Goal: Transaction & Acquisition: Purchase product/service

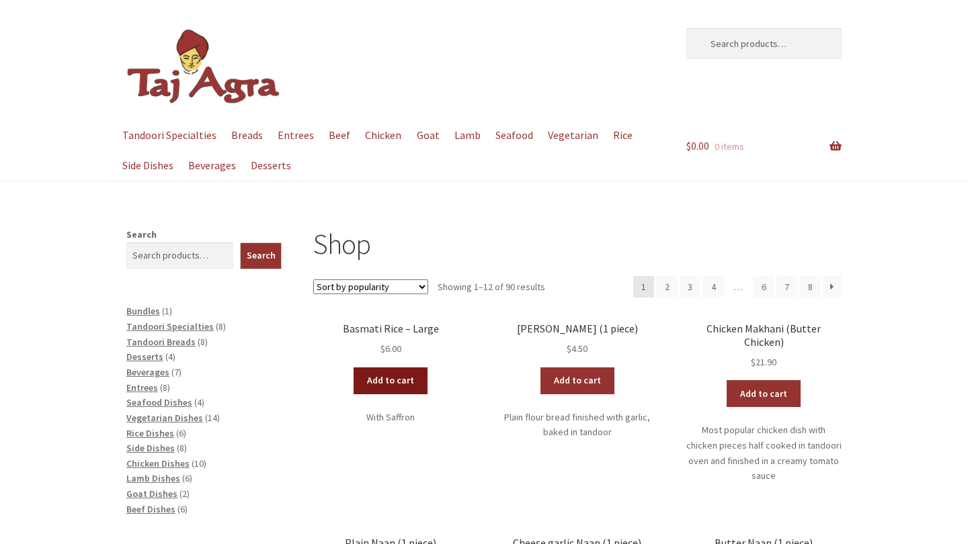
click at [413, 385] on link "Add to cart" at bounding box center [391, 381] width 74 height 27
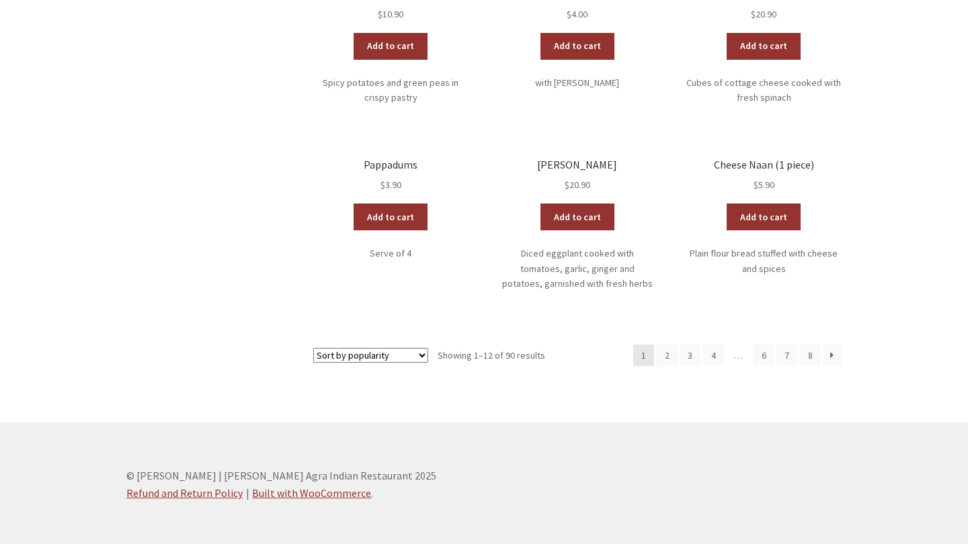
scroll to position [714, 0]
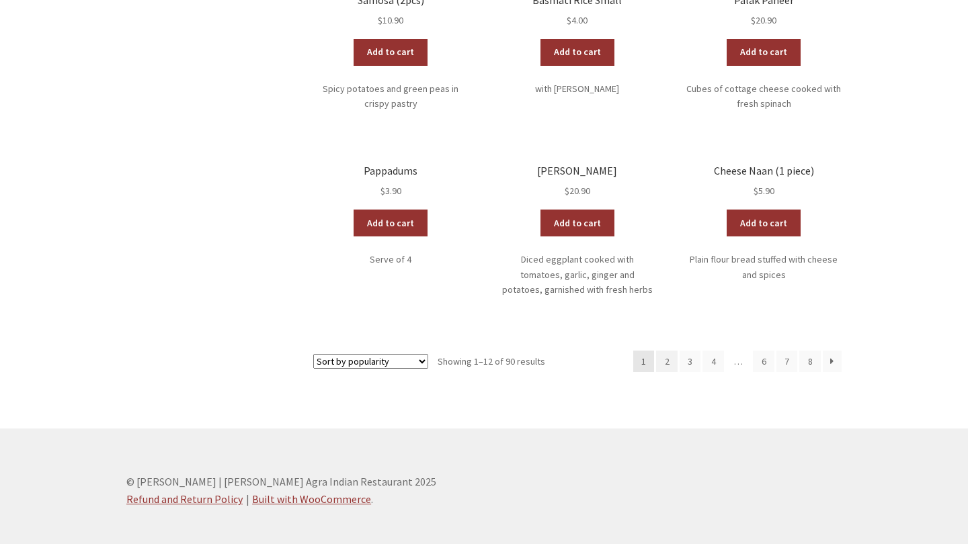
click at [671, 351] on link "2" at bounding box center [667, 362] width 22 height 22
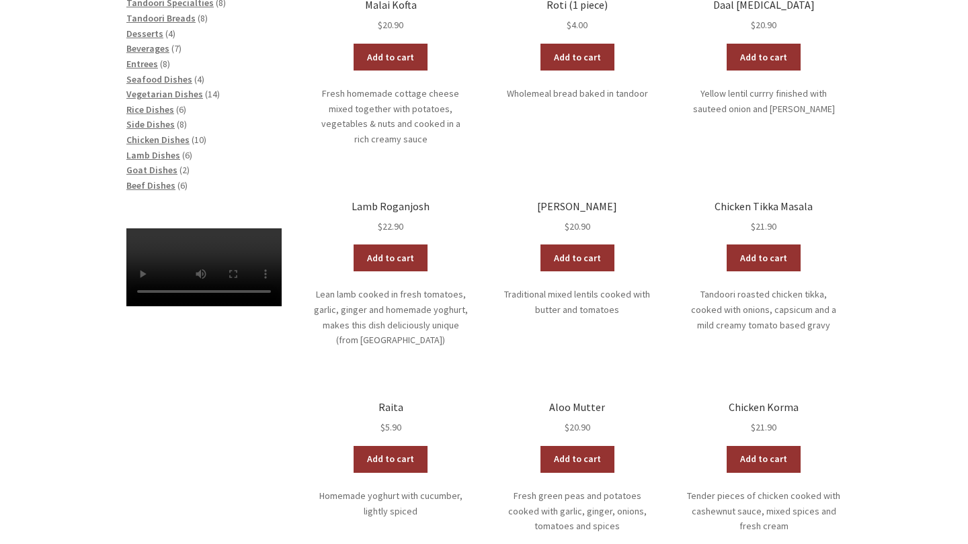
scroll to position [410, 0]
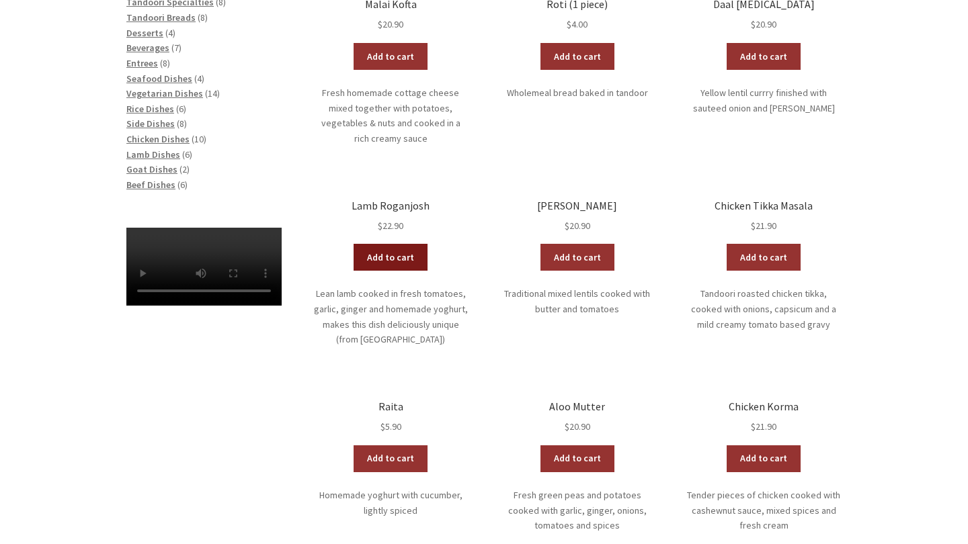
click at [378, 244] on link "Add to cart" at bounding box center [391, 257] width 74 height 27
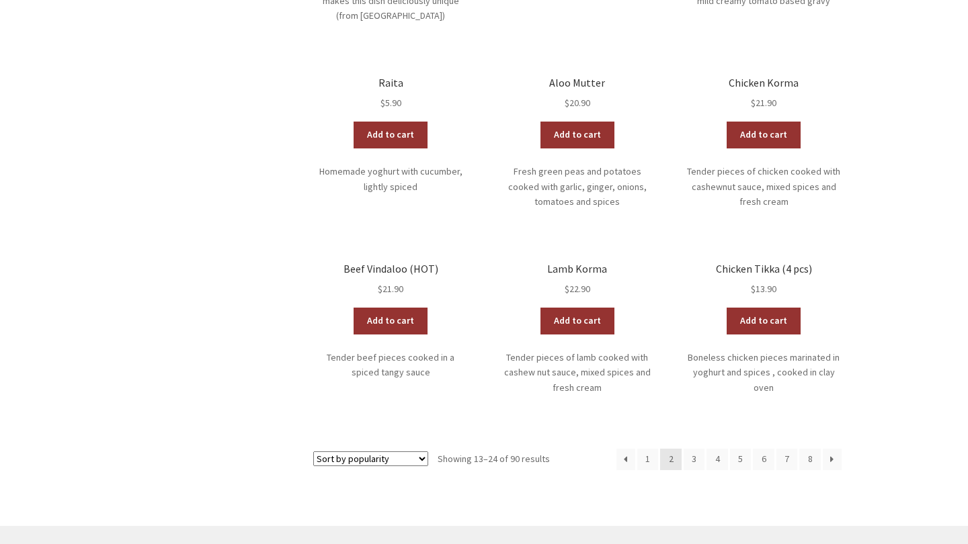
scroll to position [735, 0]
click at [692, 448] on link "3" at bounding box center [695, 459] width 22 height 22
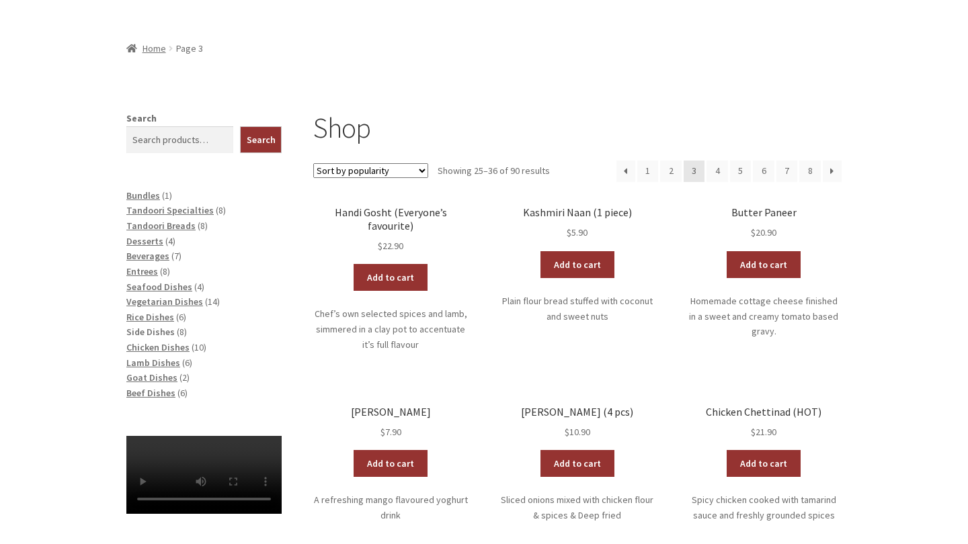
click at [155, 327] on span "Side Dishes" at bounding box center [150, 332] width 48 height 12
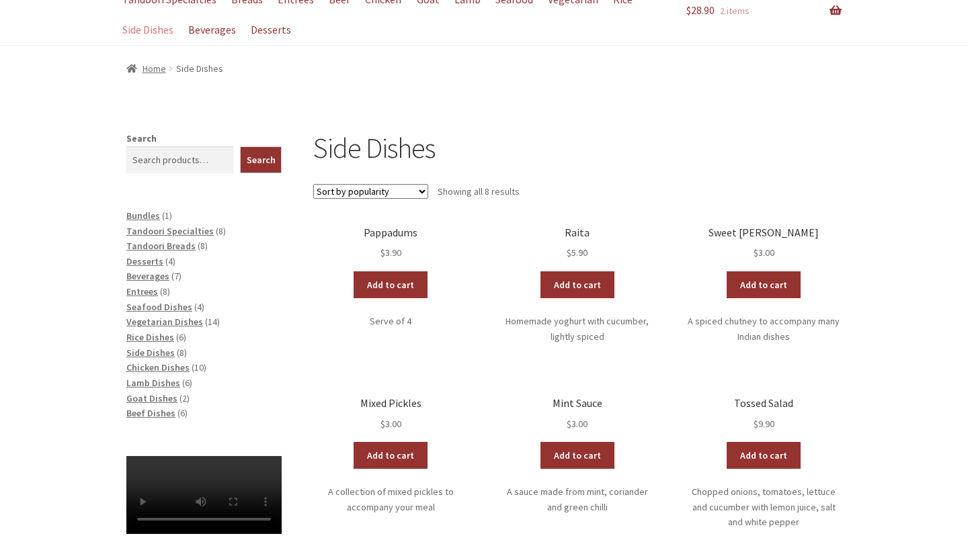
scroll to position [133, 0]
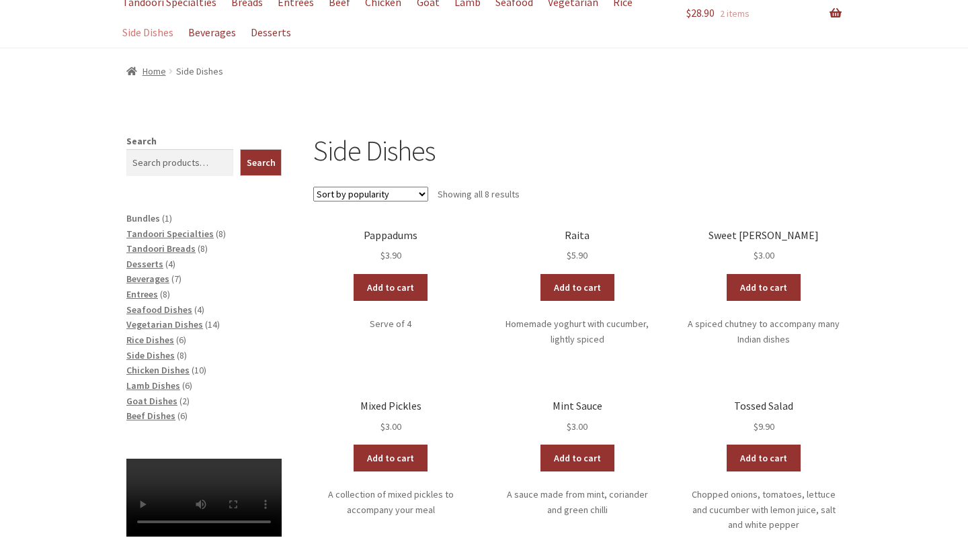
click at [142, 214] on span "Bundles" at bounding box center [143, 218] width 34 height 12
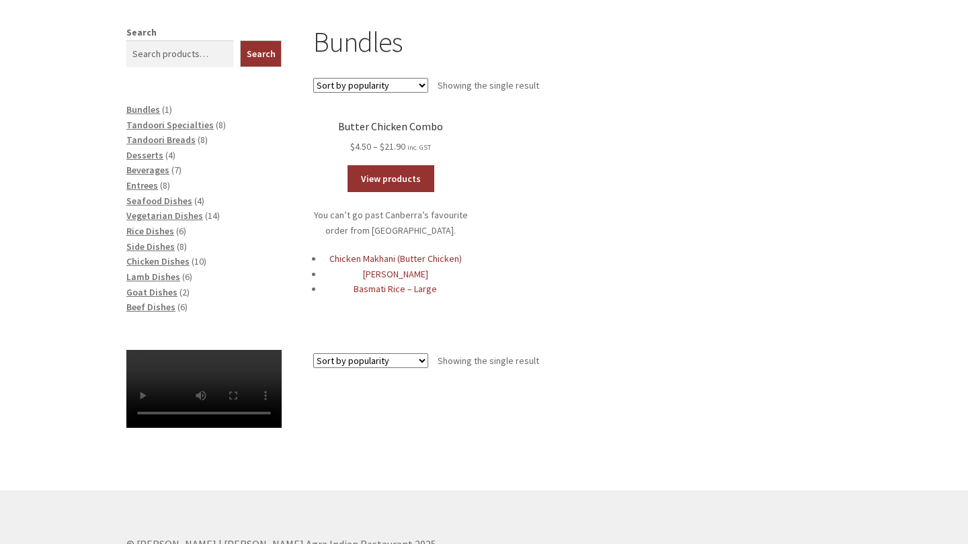
scroll to position [240, 0]
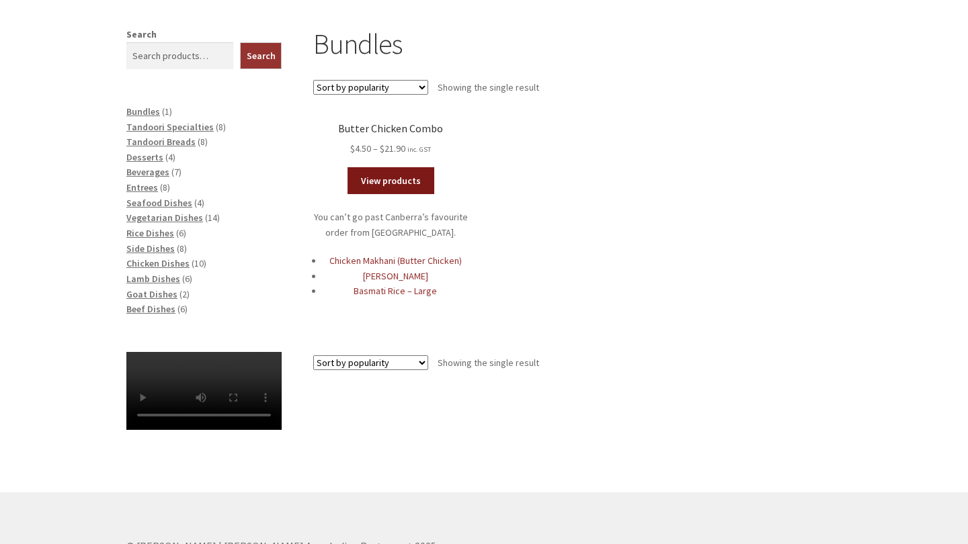
click at [395, 187] on link "View products" at bounding box center [391, 180] width 87 height 27
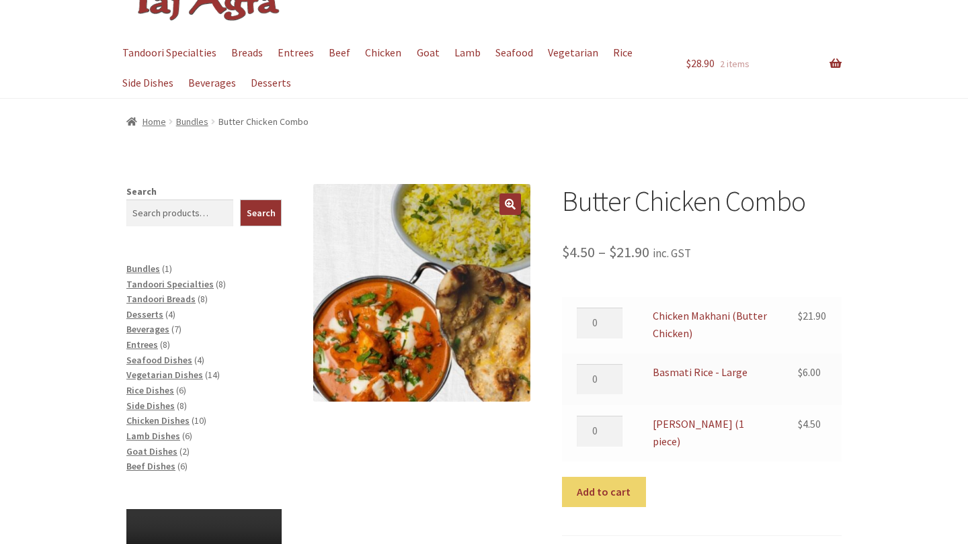
scroll to position [83, 0]
type input "1"
click at [612, 318] on input "1" at bounding box center [600, 323] width 46 height 31
type input "1"
click at [612, 370] on input "1" at bounding box center [600, 379] width 46 height 31
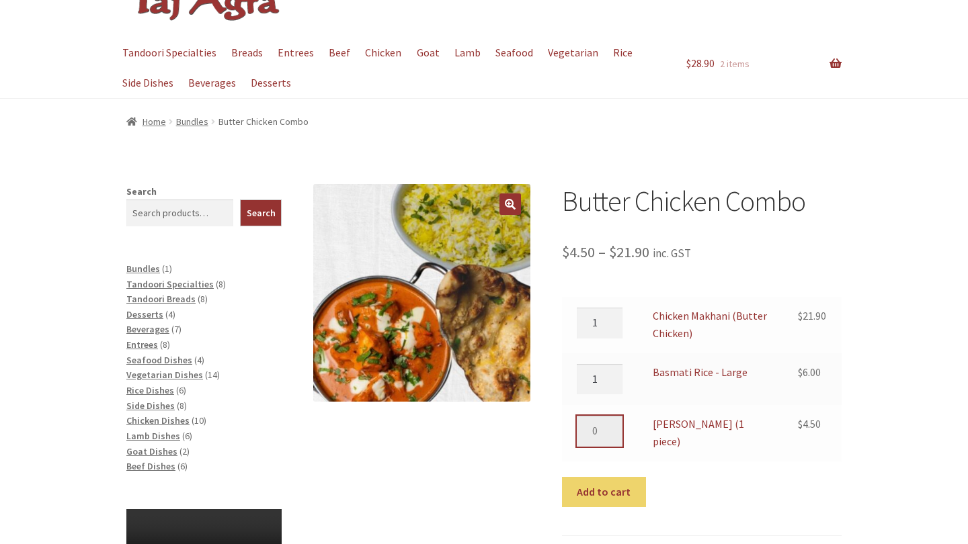
type input "1"
click at [612, 423] on input "1" at bounding box center [600, 431] width 46 height 31
click at [608, 482] on button "Add to cart" at bounding box center [604, 492] width 84 height 31
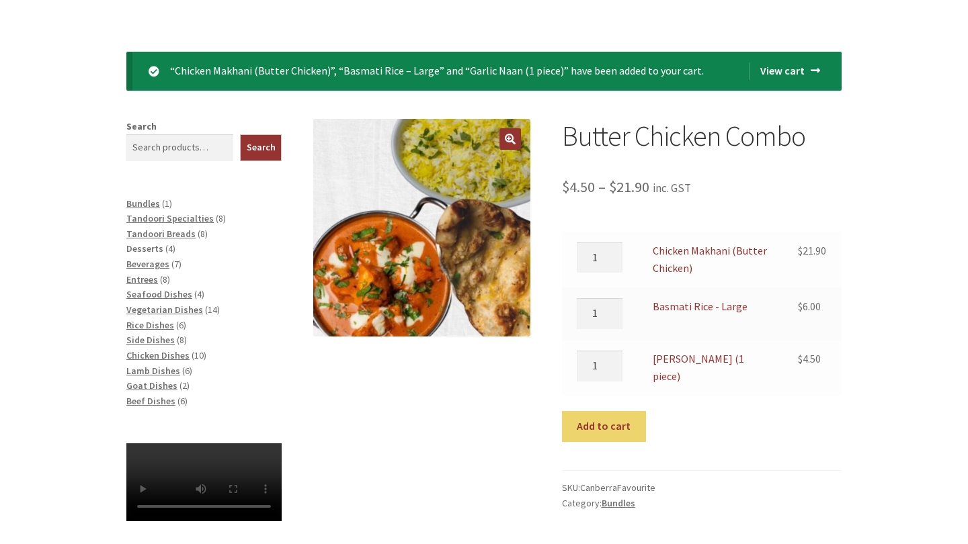
scroll to position [243, 0]
click at [147, 279] on span "Entrees" at bounding box center [142, 280] width 32 height 12
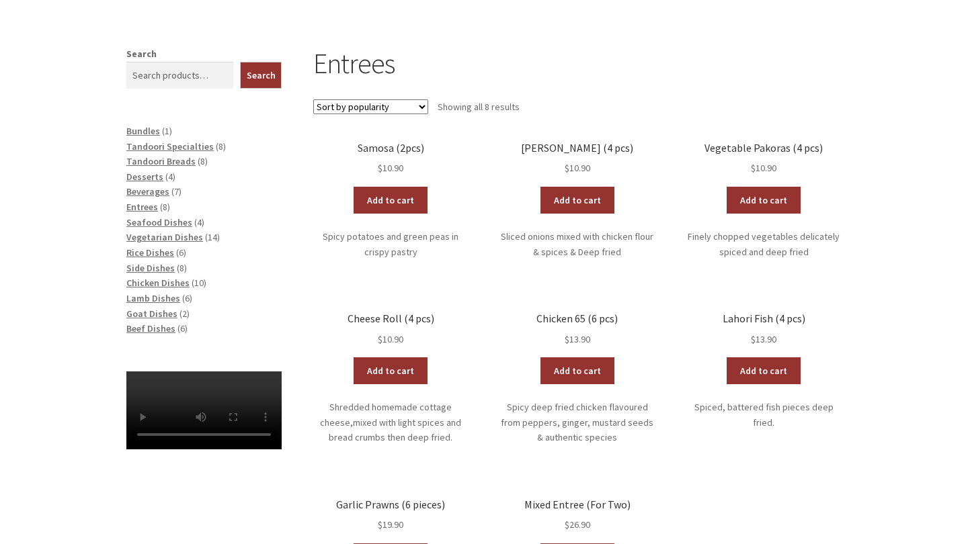
scroll to position [221, 0]
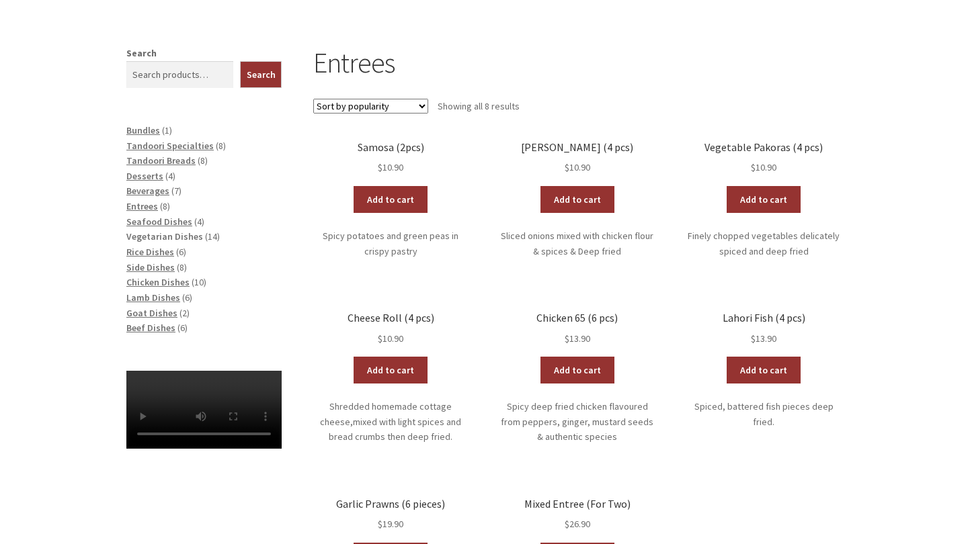
click at [159, 233] on span "Vegetarian Dishes" at bounding box center [164, 237] width 77 height 12
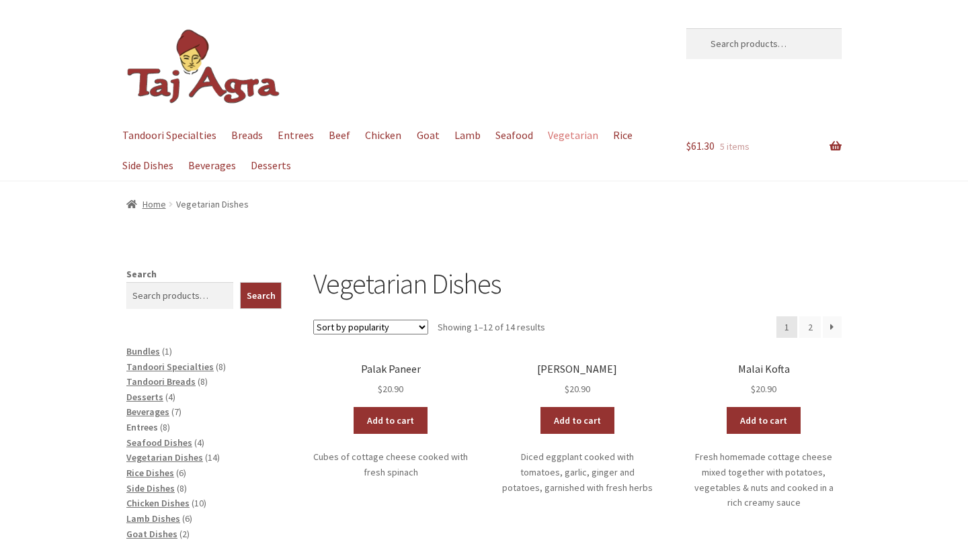
click at [141, 426] on span "Entrees" at bounding box center [142, 427] width 32 height 12
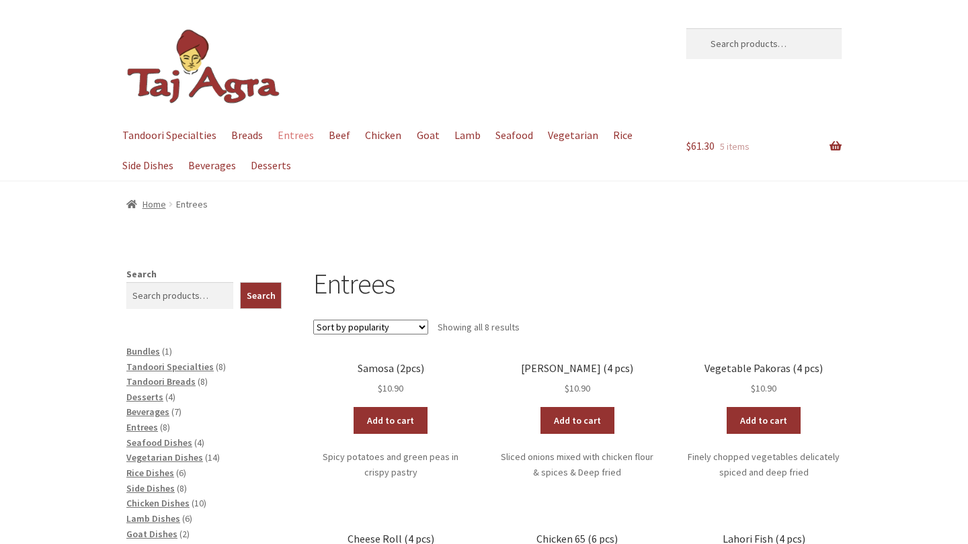
click at [768, 407] on link "Add to cart" at bounding box center [764, 420] width 74 height 27
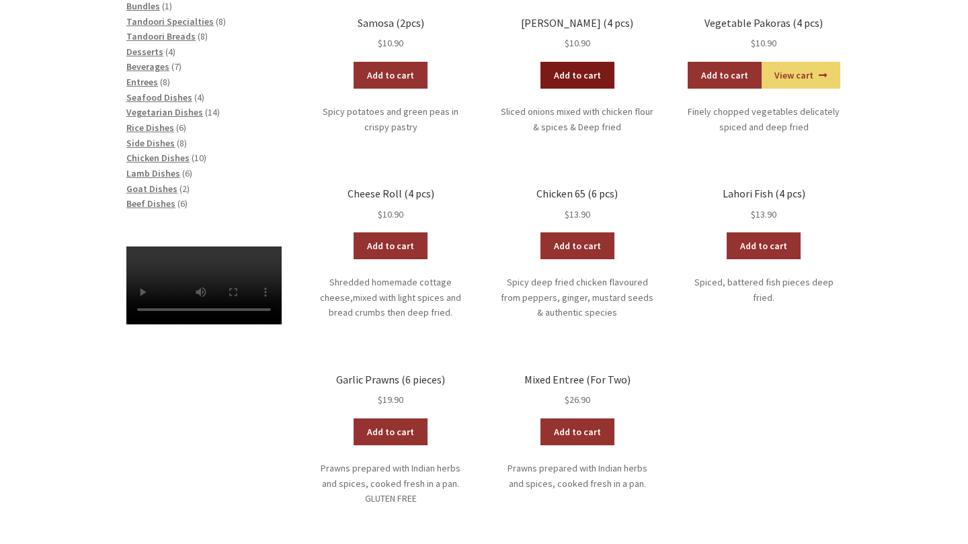
scroll to position [348, 0]
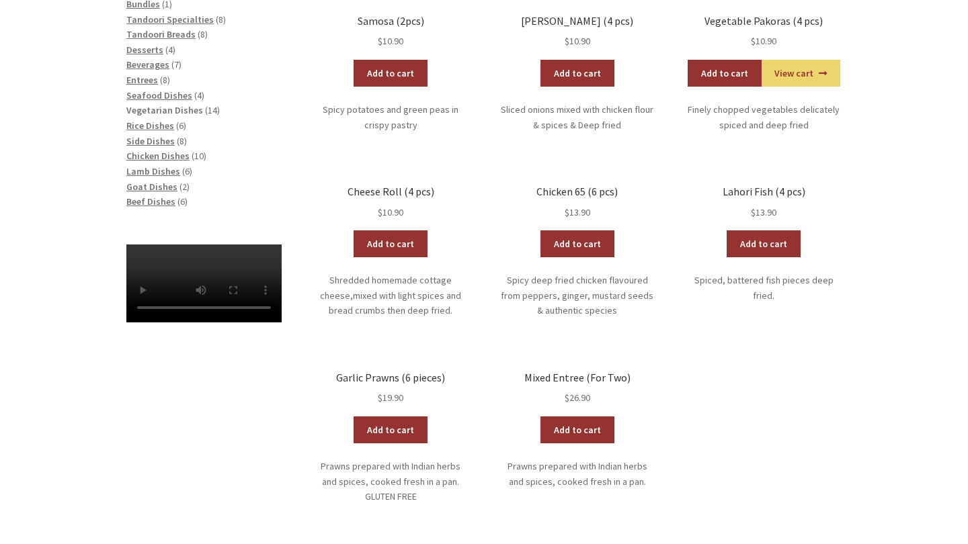
click at [148, 106] on span "Vegetarian Dishes" at bounding box center [164, 110] width 77 height 12
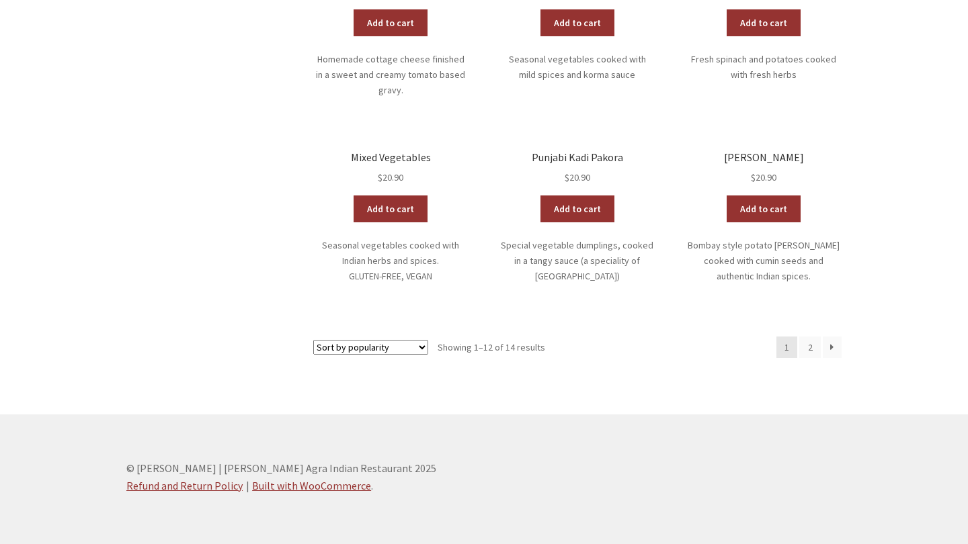
scroll to position [784, 0]
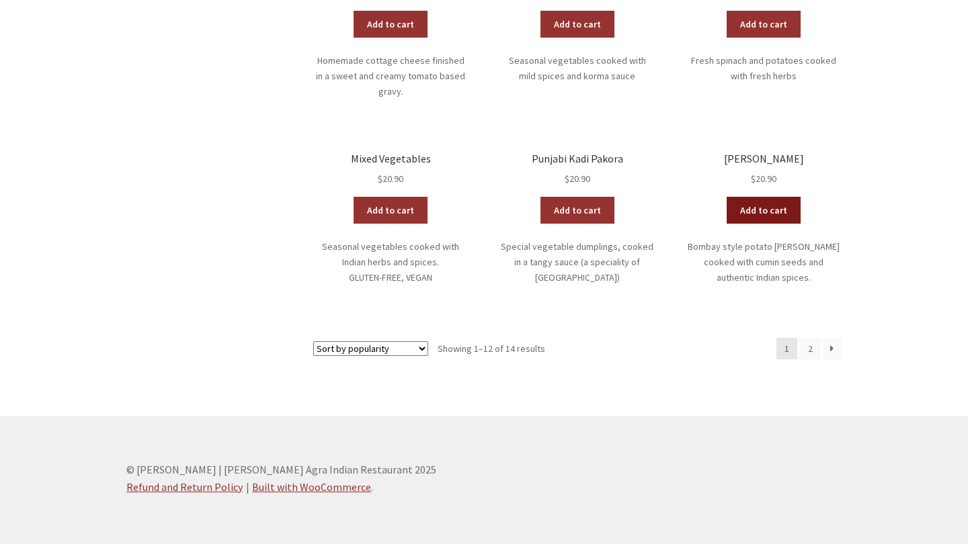
click at [754, 198] on link "Add to cart" at bounding box center [764, 210] width 74 height 27
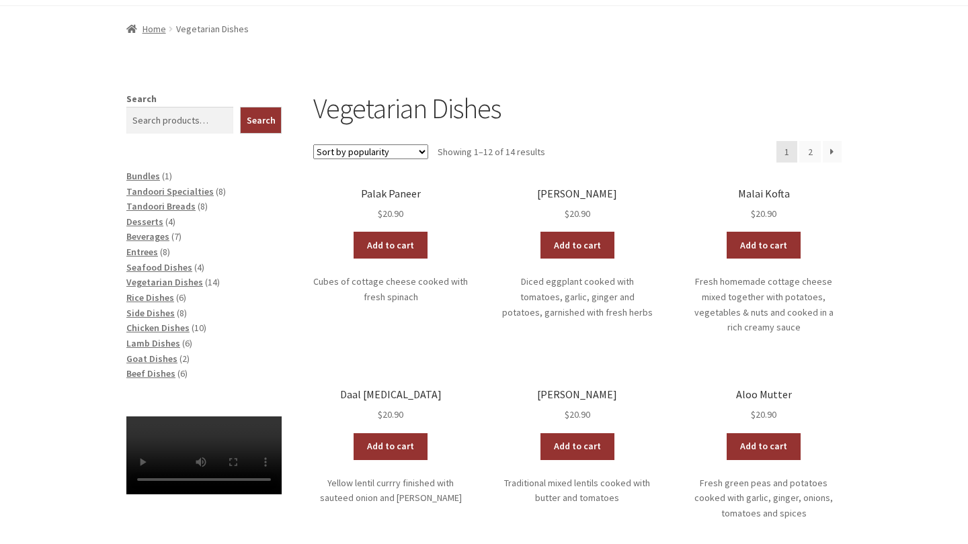
scroll to position [318, 0]
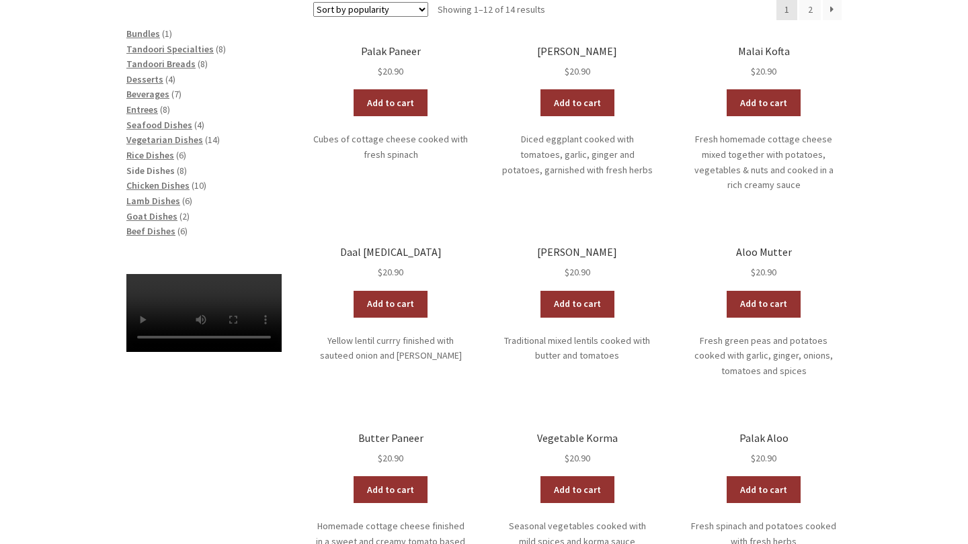
click at [155, 167] on span "Side Dishes" at bounding box center [150, 171] width 48 height 12
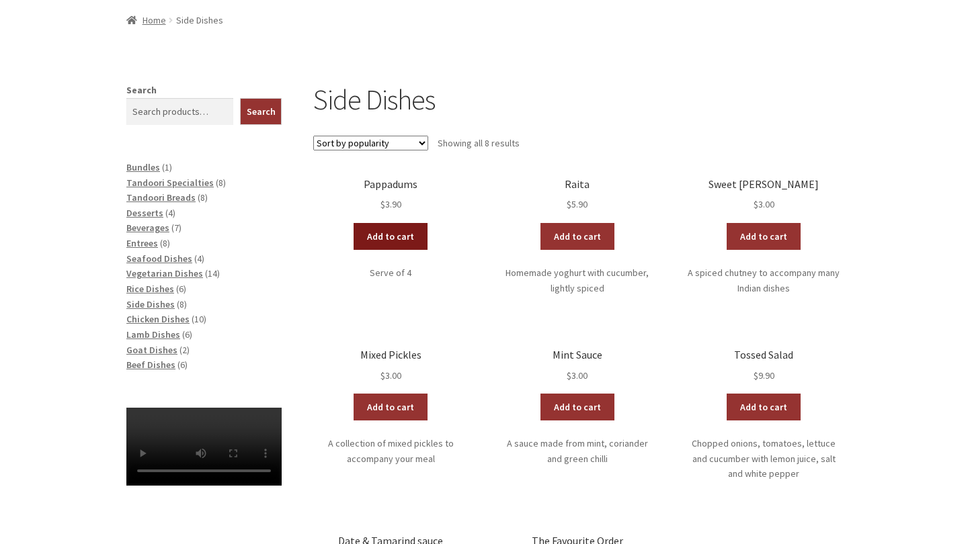
click at [405, 246] on link "Add to cart" at bounding box center [391, 236] width 74 height 27
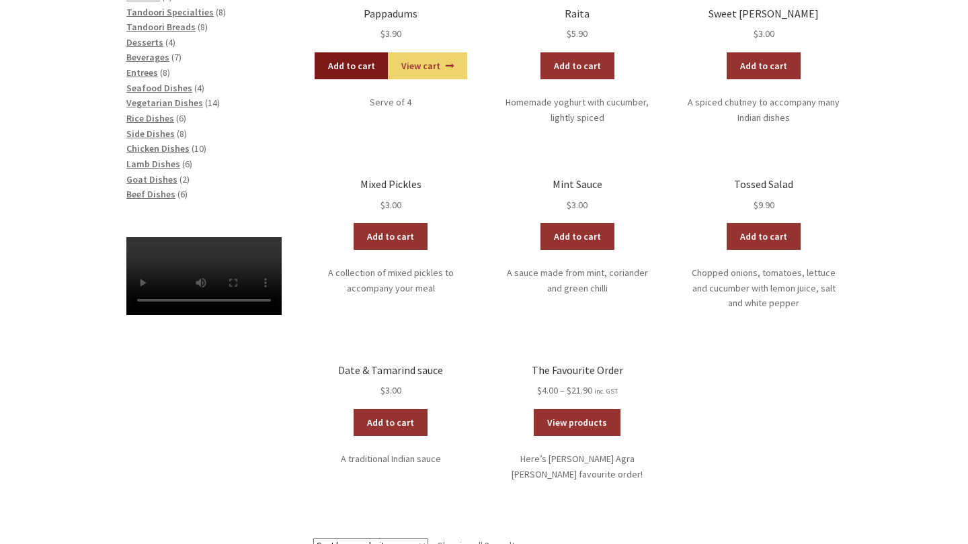
scroll to position [356, 0]
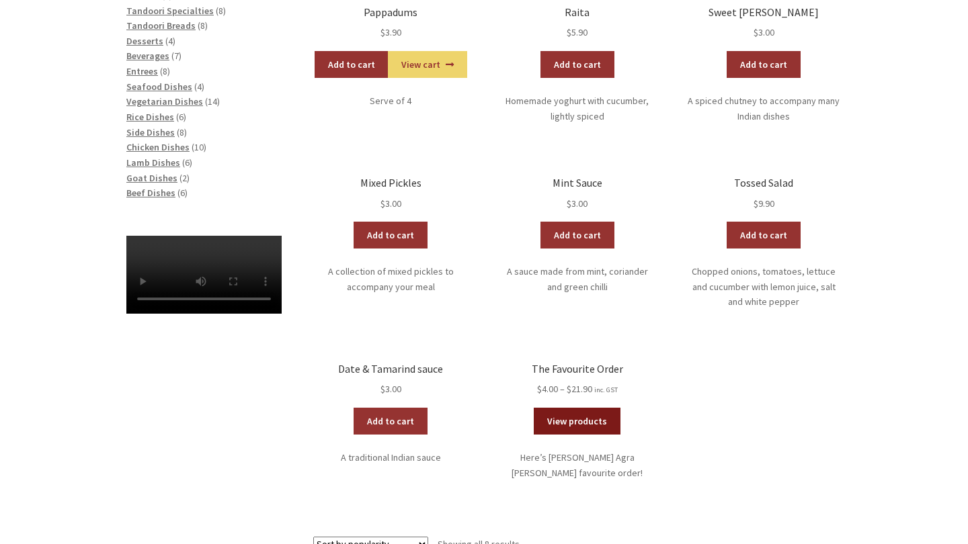
click at [569, 426] on link "View products" at bounding box center [577, 421] width 87 height 27
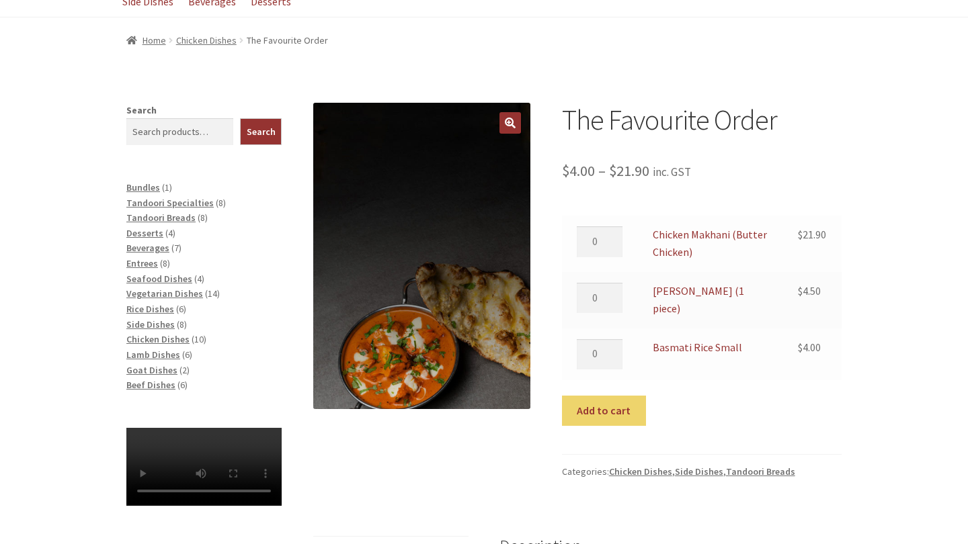
scroll to position [164, 0]
click at [146, 303] on span "Rice Dishes" at bounding box center [150, 309] width 48 height 12
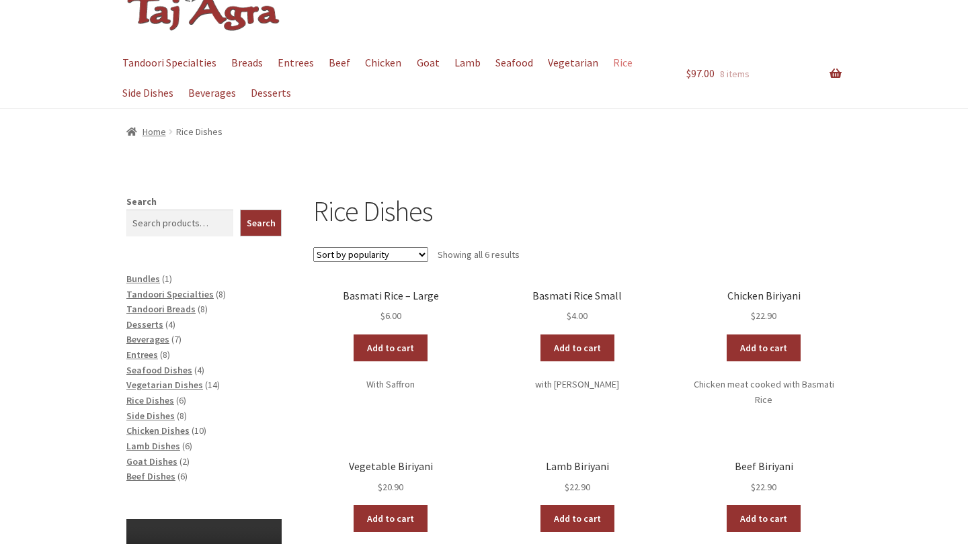
scroll to position [38, 0]
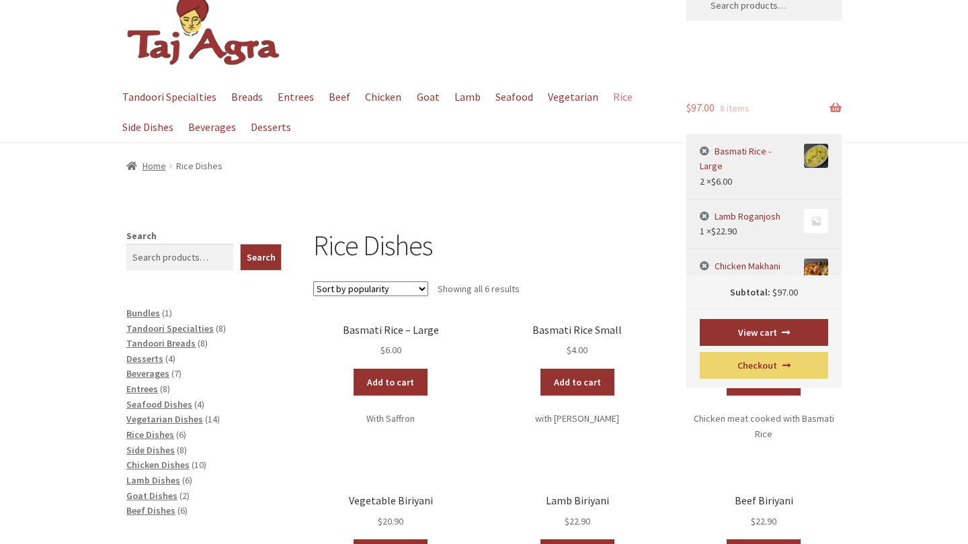
click at [739, 108] on span "8 items" at bounding box center [735, 108] width 30 height 12
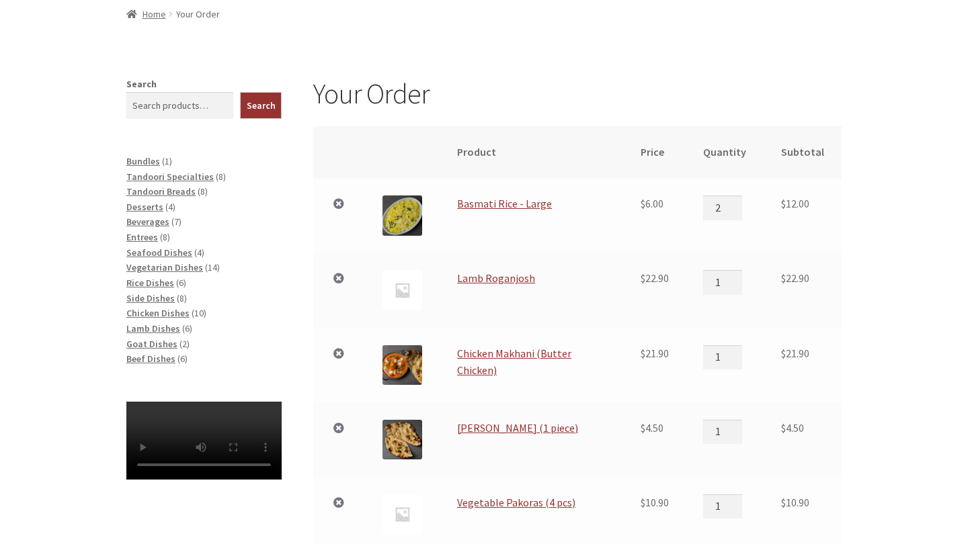
click at [339, 352] on link "×" at bounding box center [338, 354] width 17 height 17
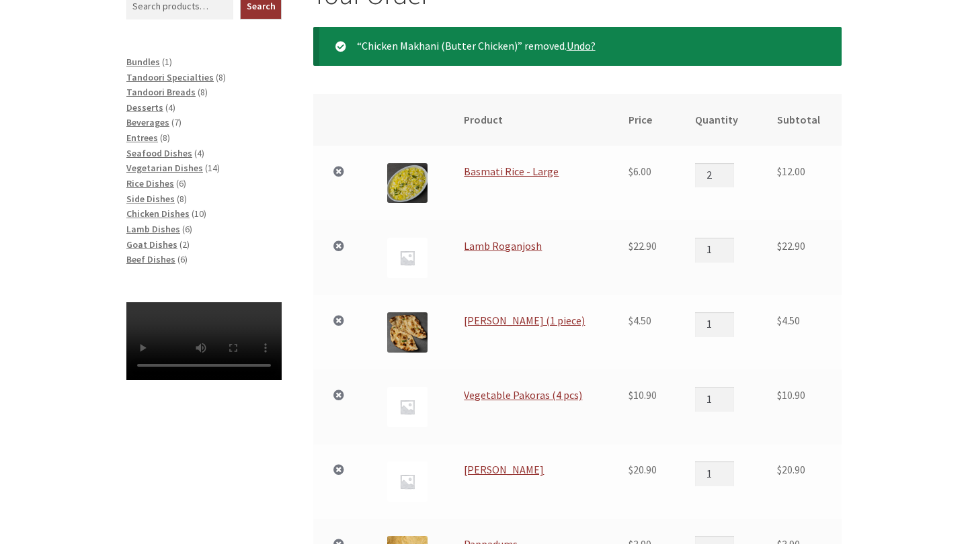
scroll to position [284, 0]
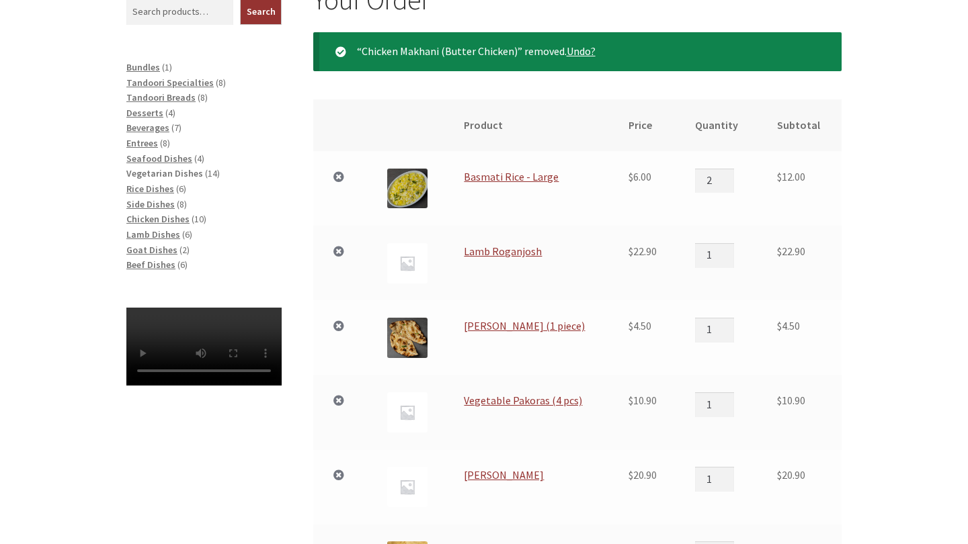
click at [143, 173] on span "Vegetarian Dishes" at bounding box center [164, 173] width 77 height 12
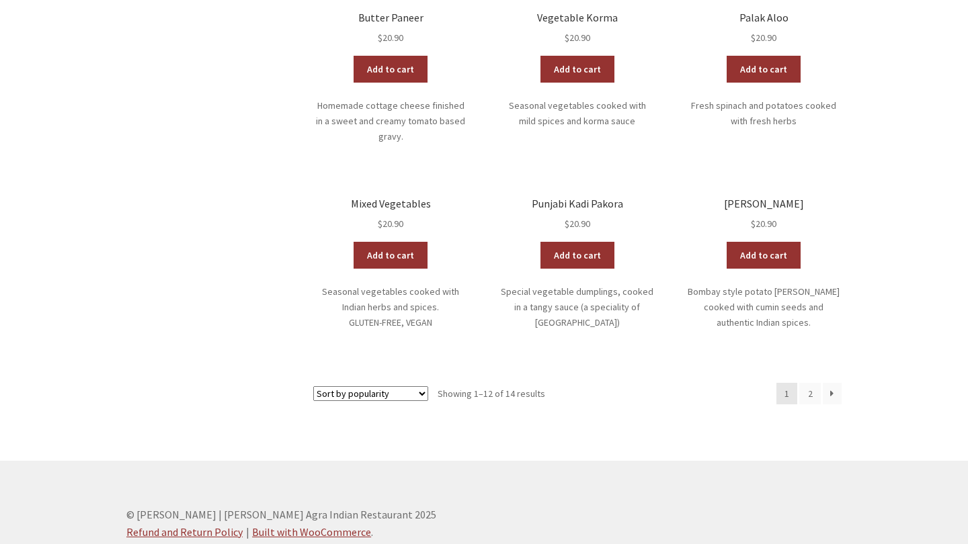
scroll to position [737, 0]
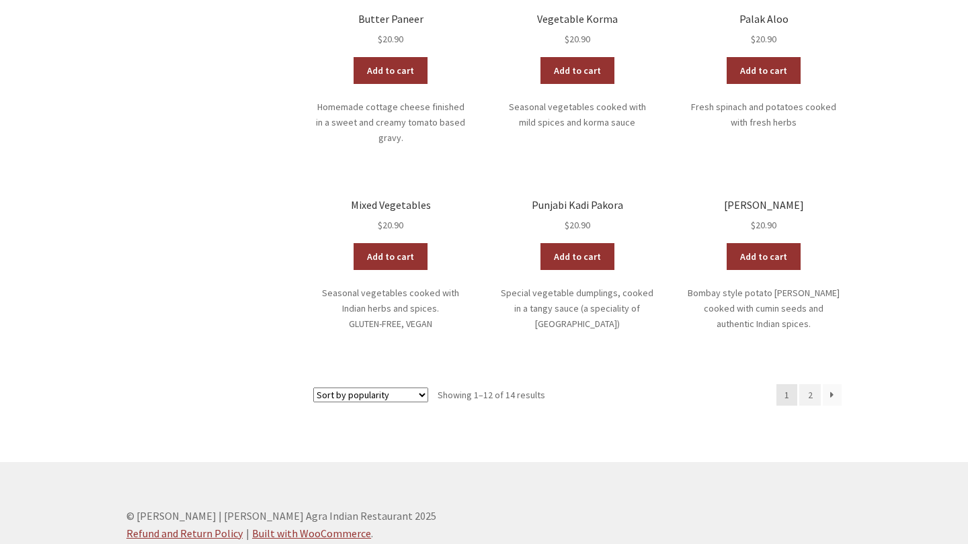
click at [813, 385] on link "2" at bounding box center [810, 396] width 22 height 22
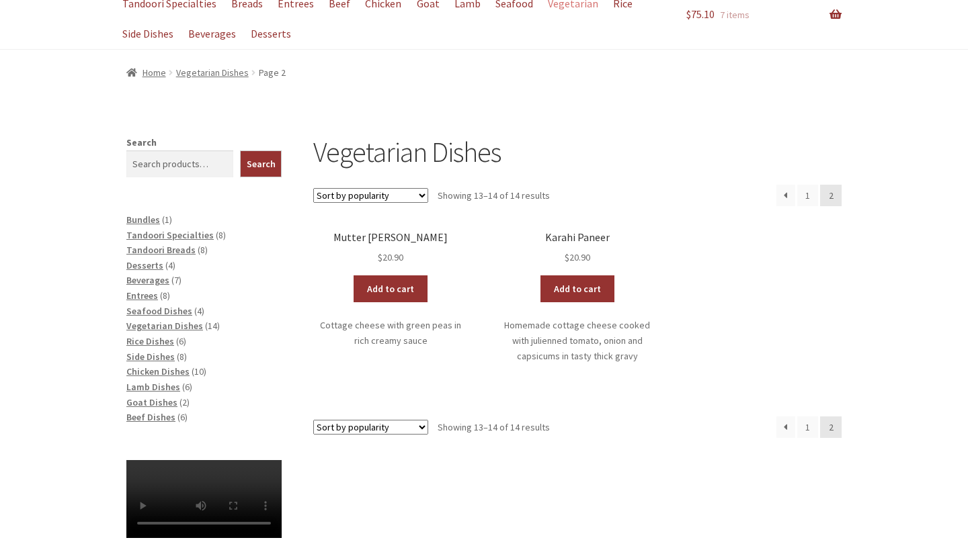
scroll to position [132, 0]
click at [805, 433] on link "1" at bounding box center [808, 427] width 22 height 22
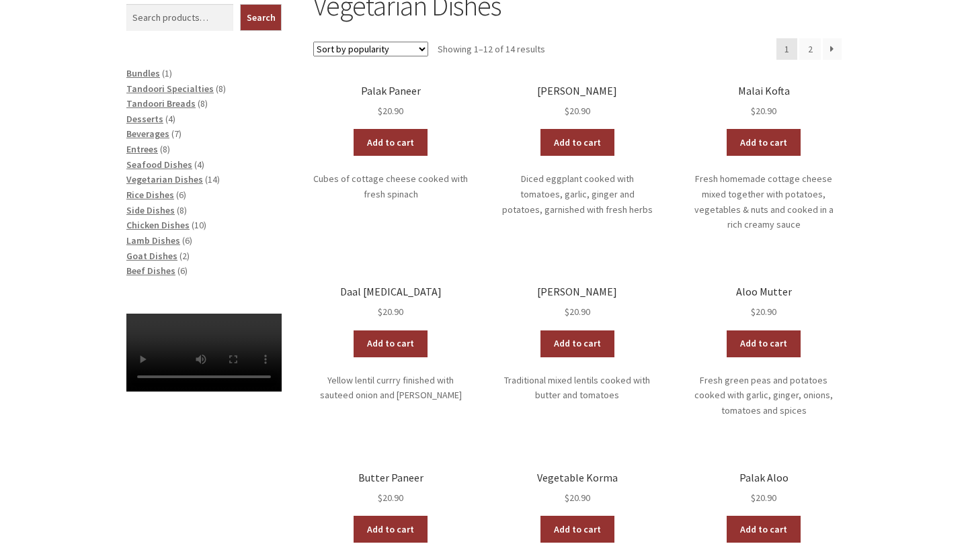
scroll to position [282, 0]
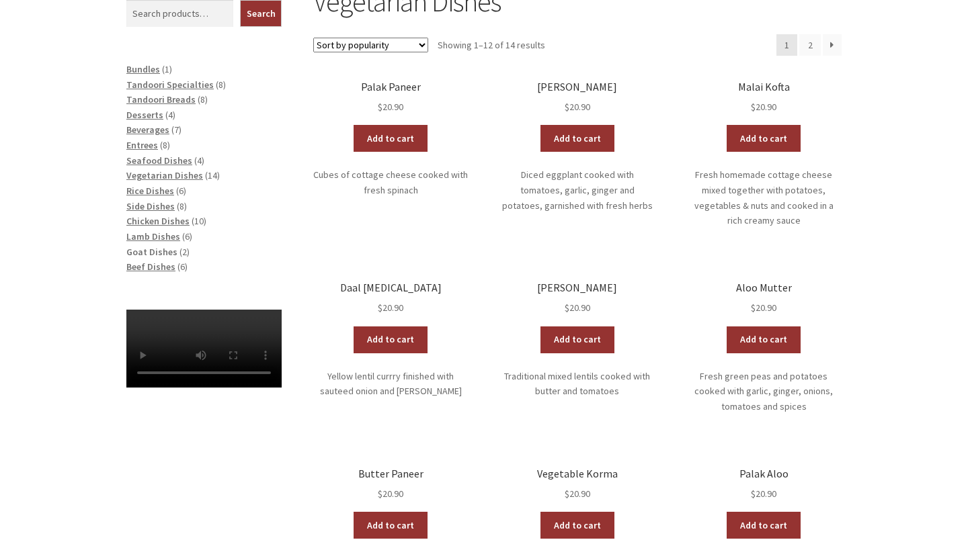
click at [151, 247] on span "Goat Dishes" at bounding box center [151, 252] width 51 height 12
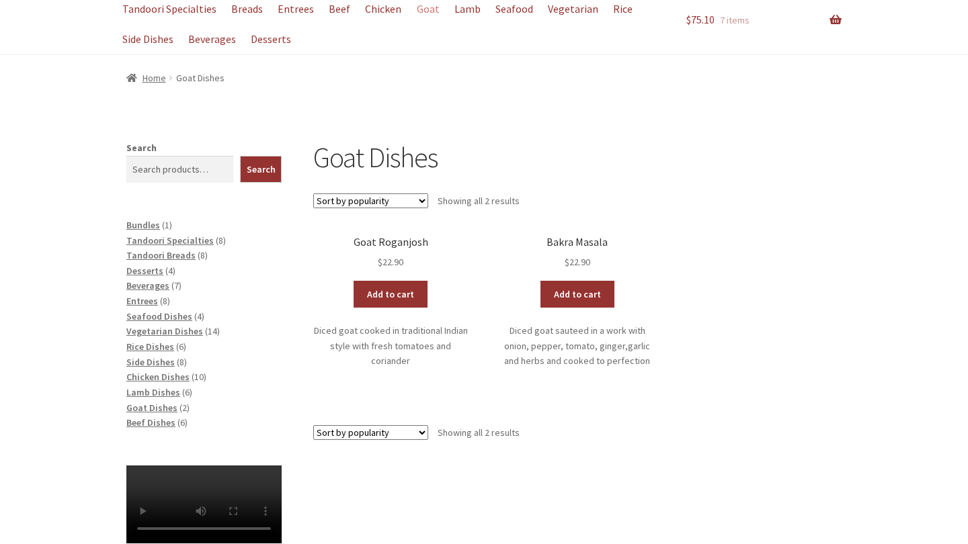
scroll to position [129, 0]
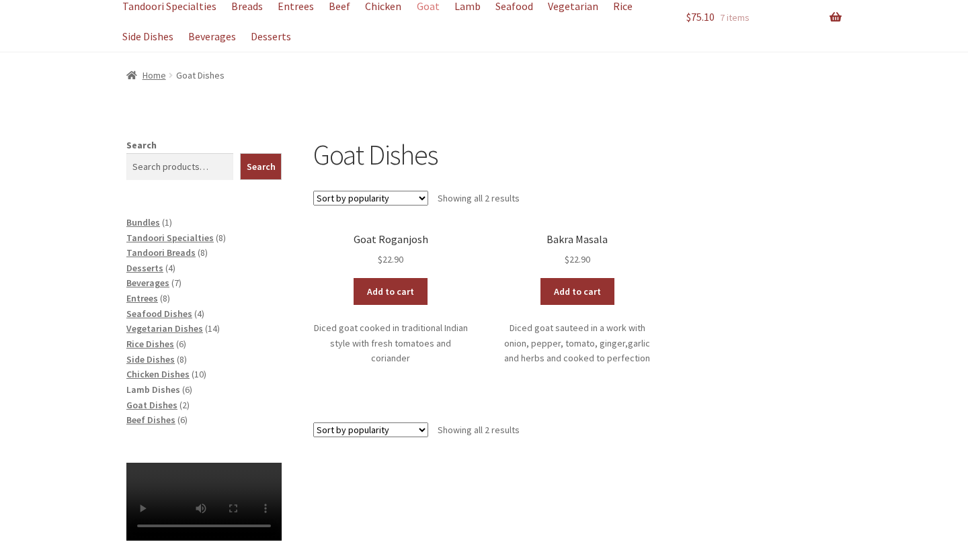
click at [138, 384] on span "Lamb Dishes" at bounding box center [153, 390] width 54 height 12
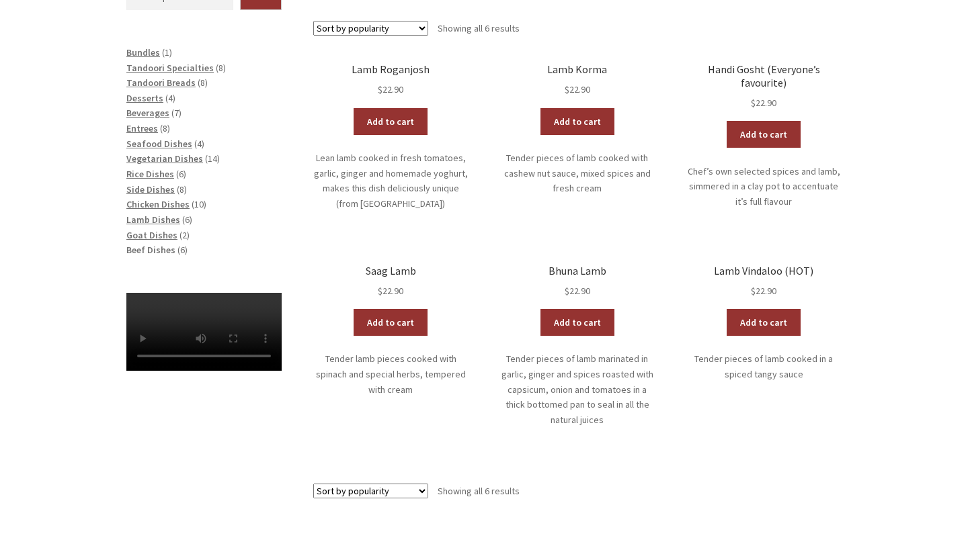
scroll to position [300, 0]
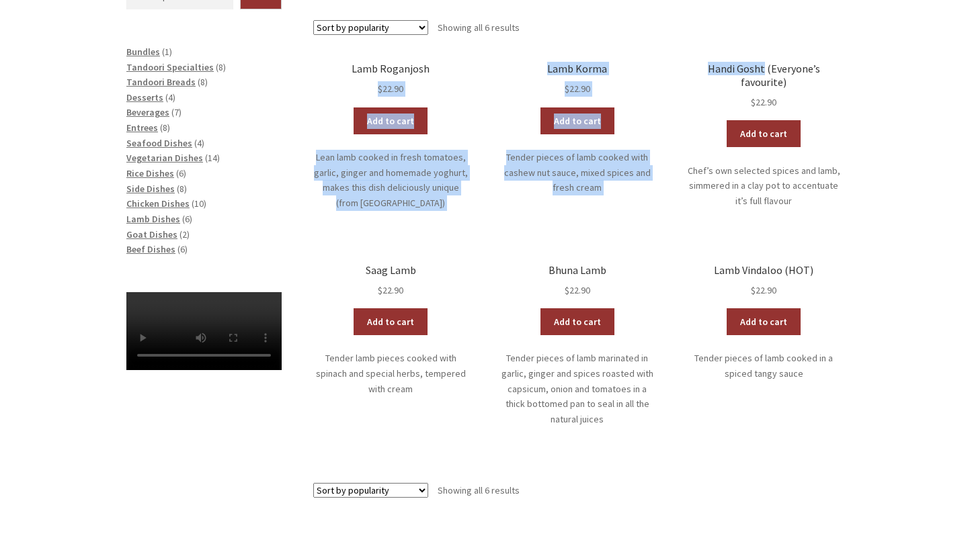
drag, startPoint x: 680, startPoint y: 70, endPoint x: 742, endPoint y: 71, distance: 61.8
click at [742, 71] on ul "Lamb Roganjosh $ 22.90 Add to cart Lean lamb cooked in fresh tomatoes, garlic, …" at bounding box center [577, 271] width 528 height 417
click at [742, 71] on h2 "Handi Gosht (Everyone’s favourite)" at bounding box center [763, 76] width 155 height 26
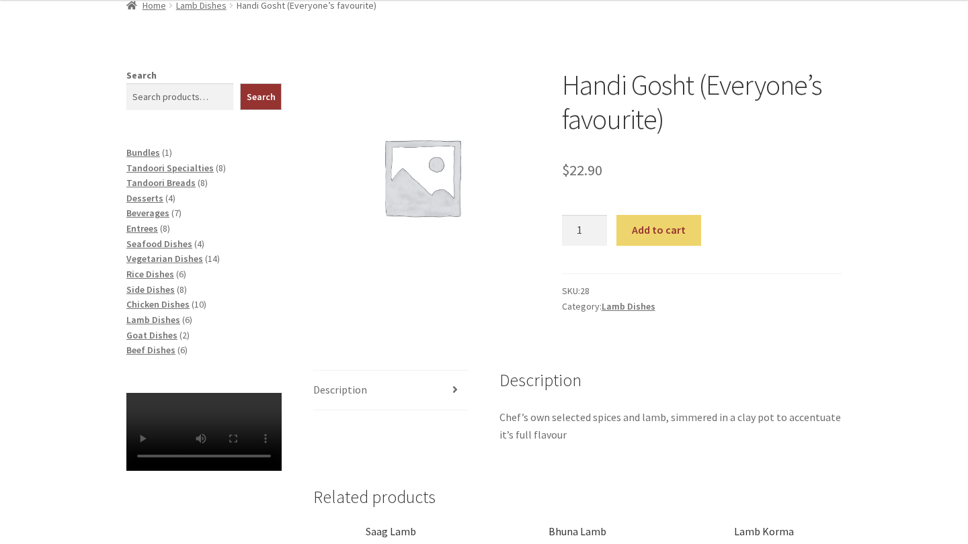
scroll to position [199, 0]
drag, startPoint x: 566, startPoint y: 85, endPoint x: 696, endPoint y: 81, distance: 130.5
click at [696, 81] on h1 "Handi Gosht (Everyone’s favourite)" at bounding box center [702, 102] width 280 height 69
copy h1 "Handi Gosht"
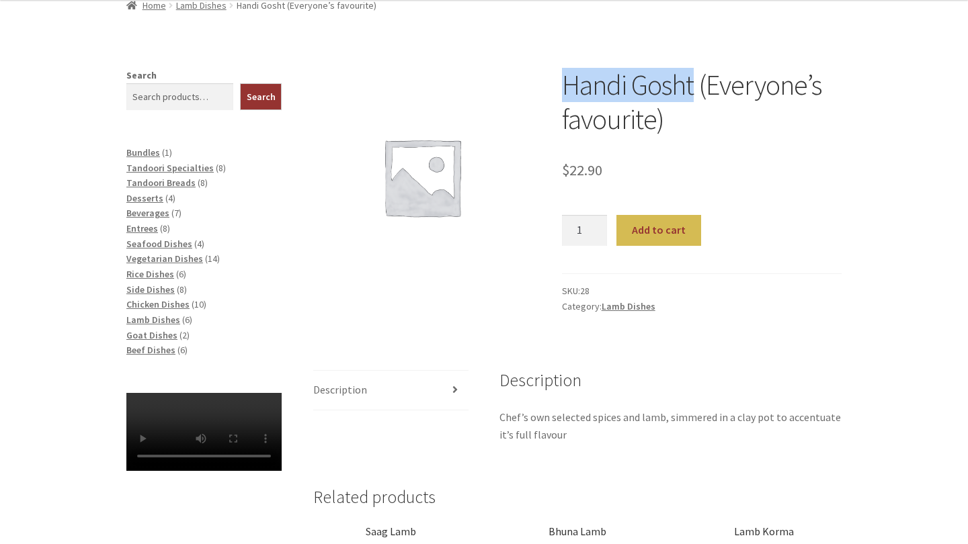
click at [685, 236] on button "Add to cart" at bounding box center [658, 230] width 84 height 31
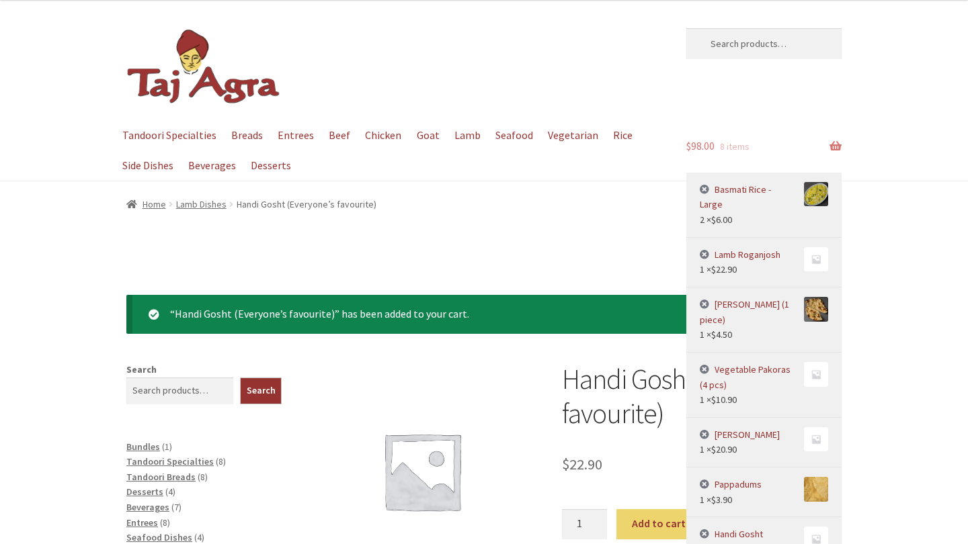
click at [741, 147] on span "8 items" at bounding box center [735, 146] width 30 height 12
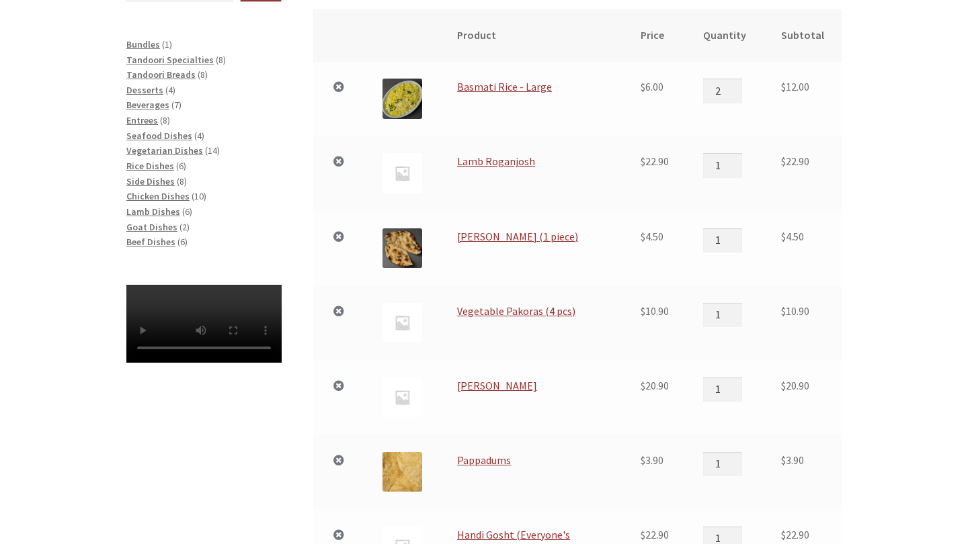
click at [342, 159] on link "×" at bounding box center [338, 161] width 17 height 17
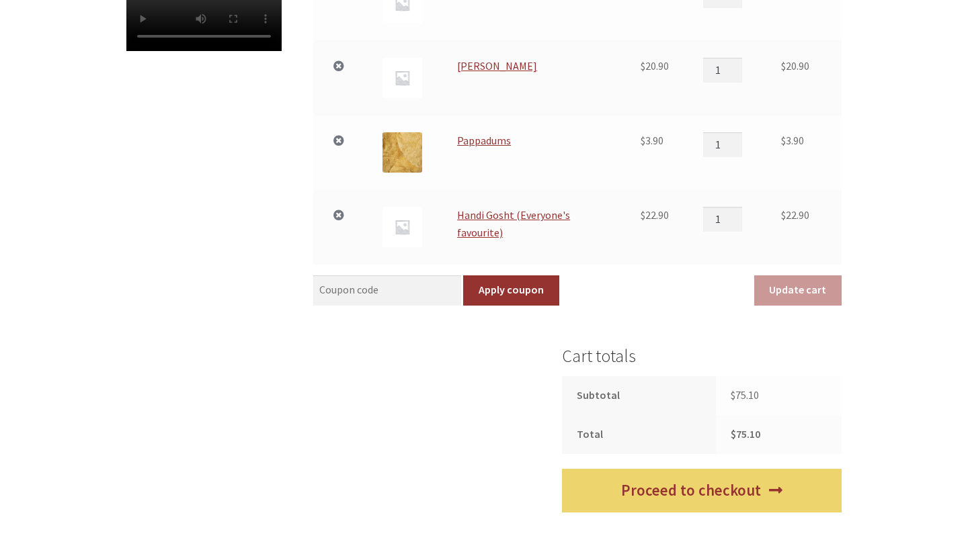
scroll to position [618, 0]
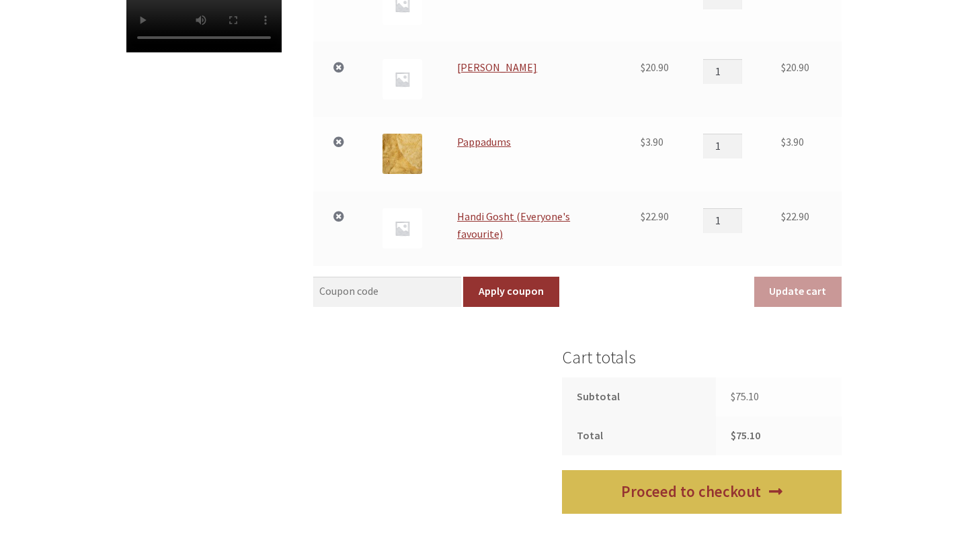
click at [694, 502] on link "Proceed to checkout" at bounding box center [702, 493] width 280 height 44
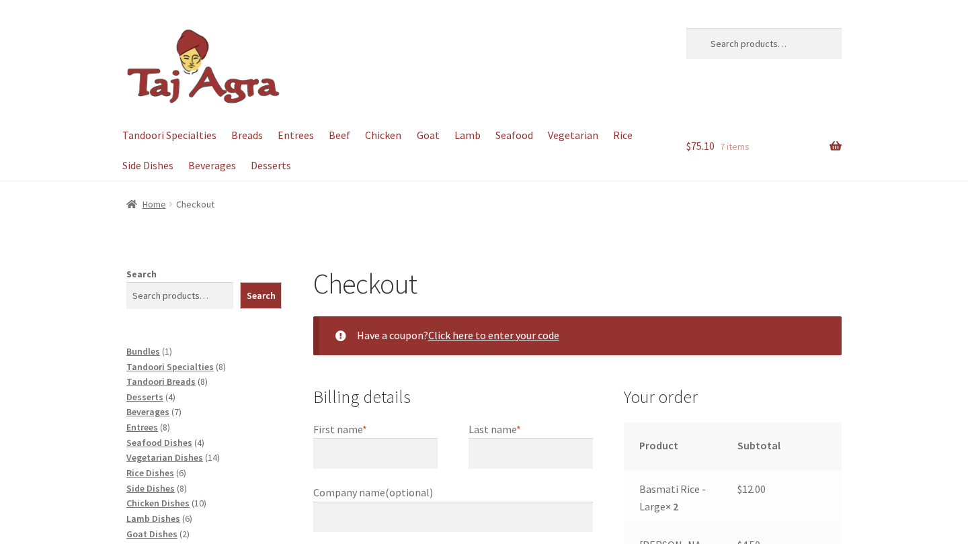
select select "ACT"
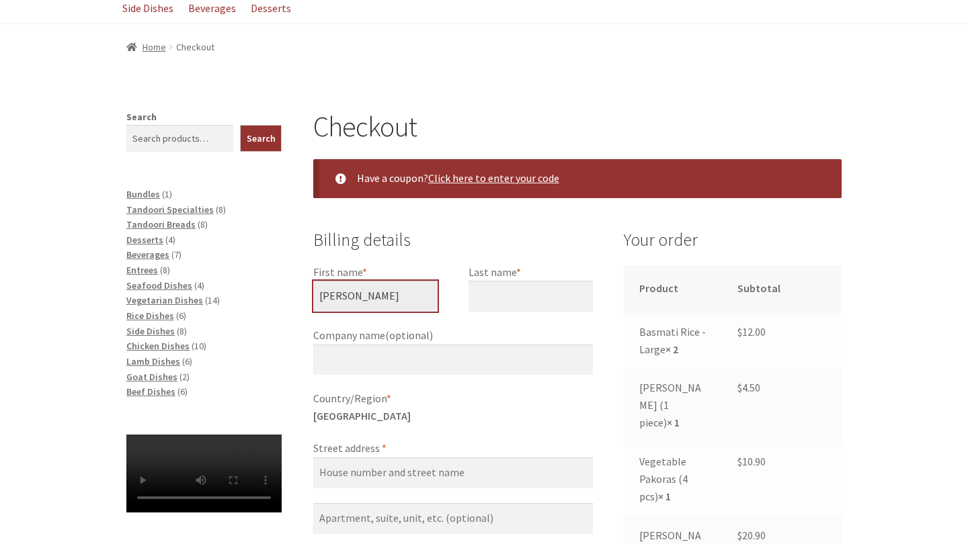
type input "[PERSON_NAME]"
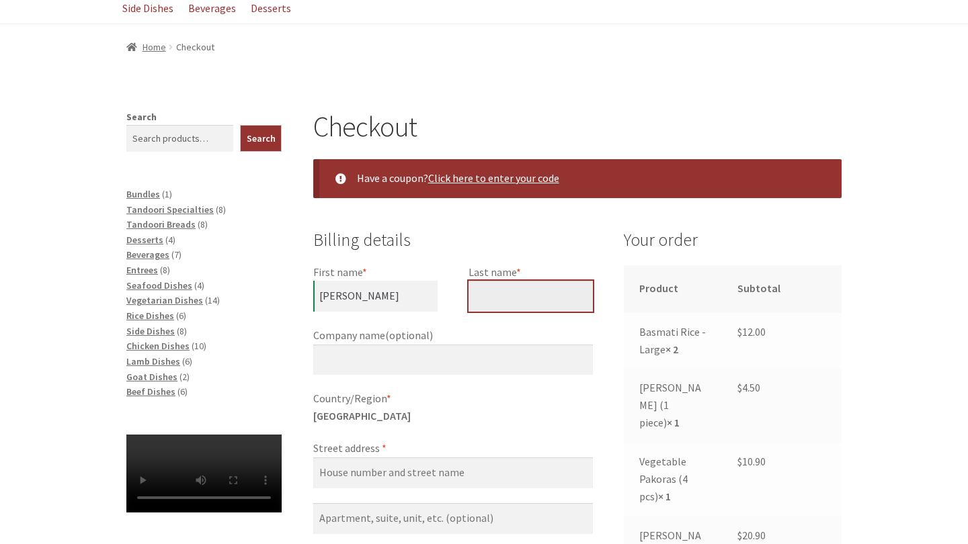
click at [555, 301] on input "Last name *" at bounding box center [531, 296] width 124 height 31
type input "[PERSON_NAME]"
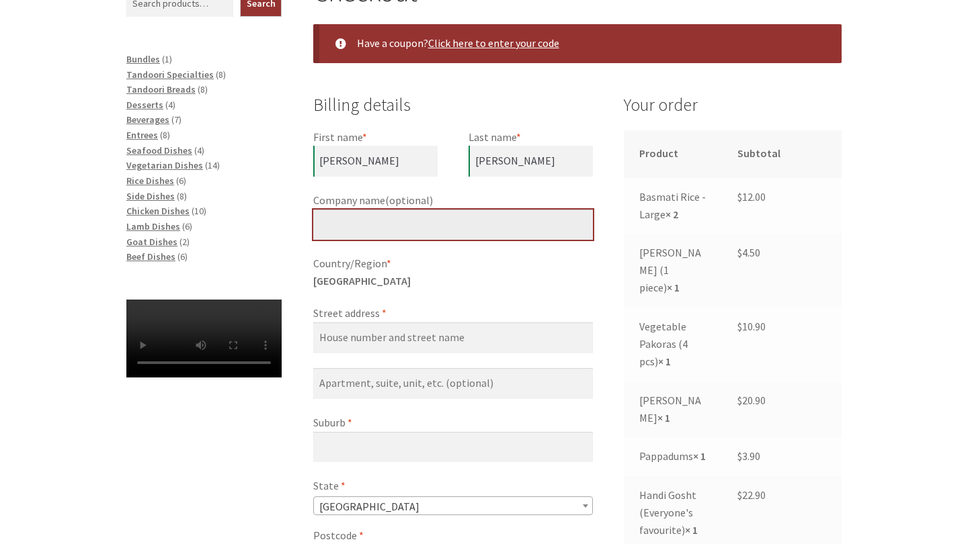
scroll to position [305, 0]
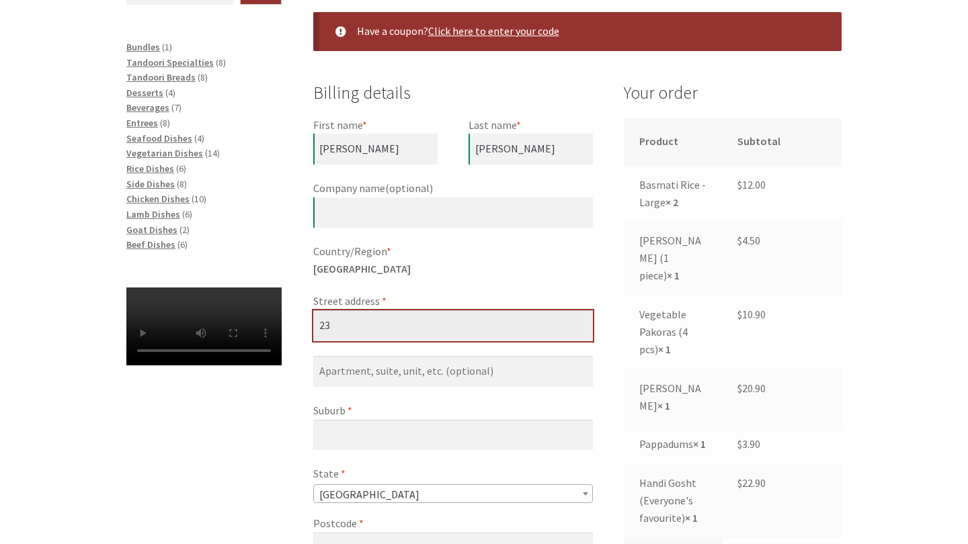
type input "2"
type input "[STREET_ADDRESS]"
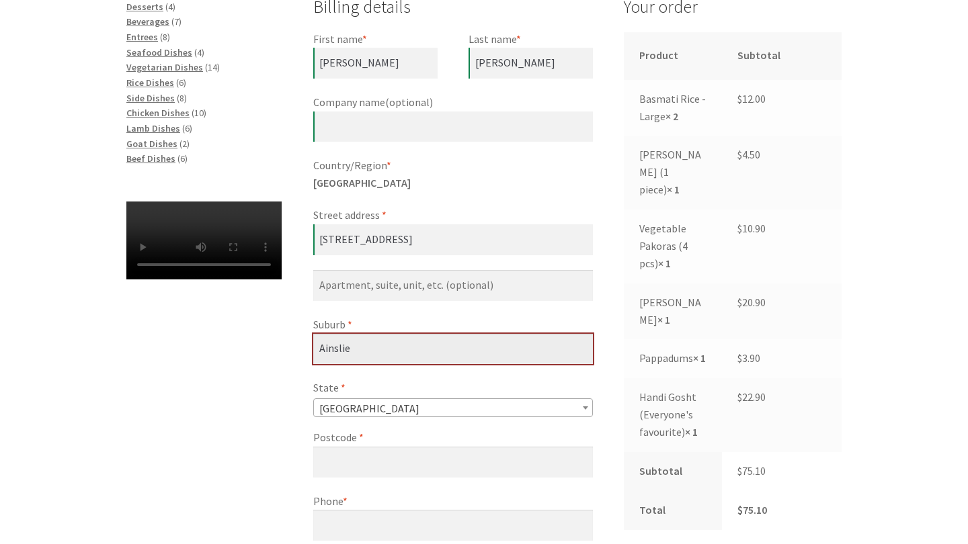
scroll to position [401, 0]
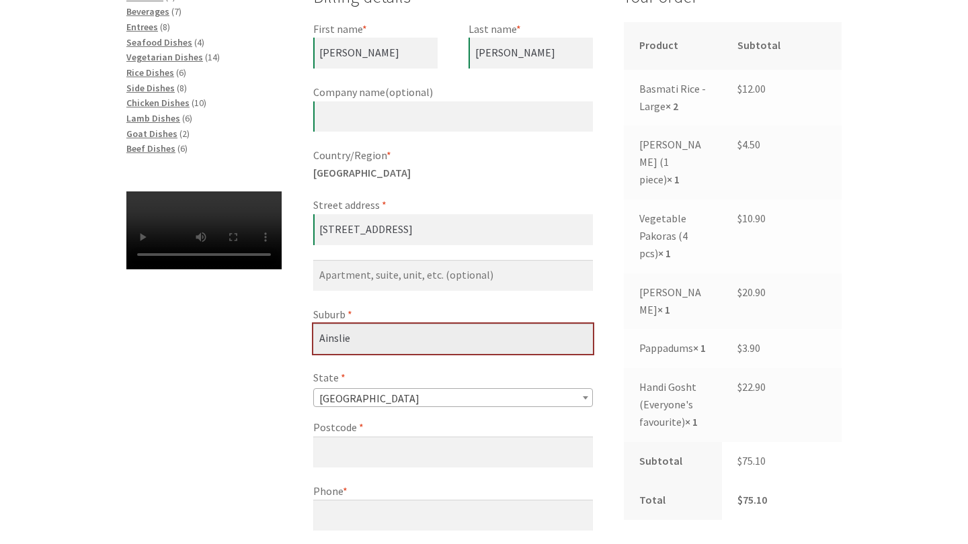
type input "Ainslie"
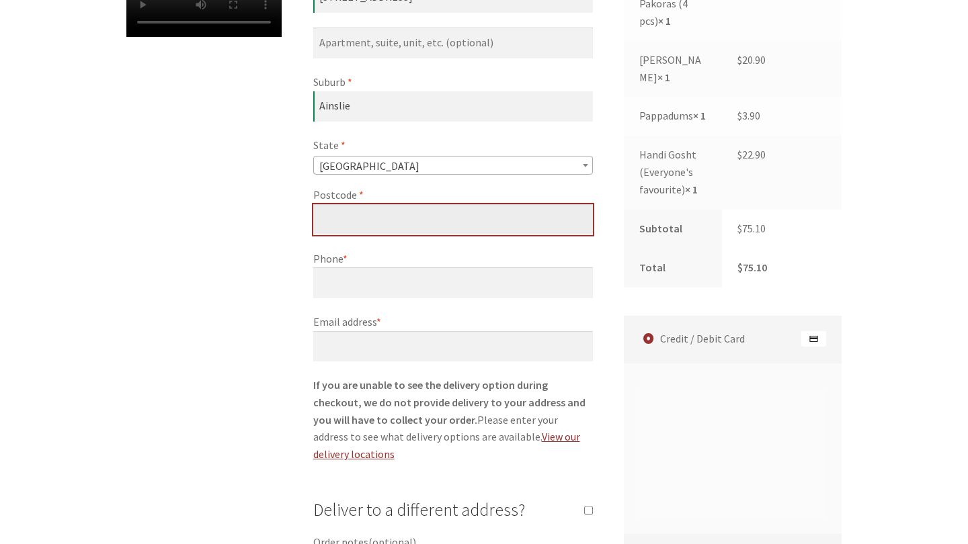
scroll to position [634, 0]
type input "2602"
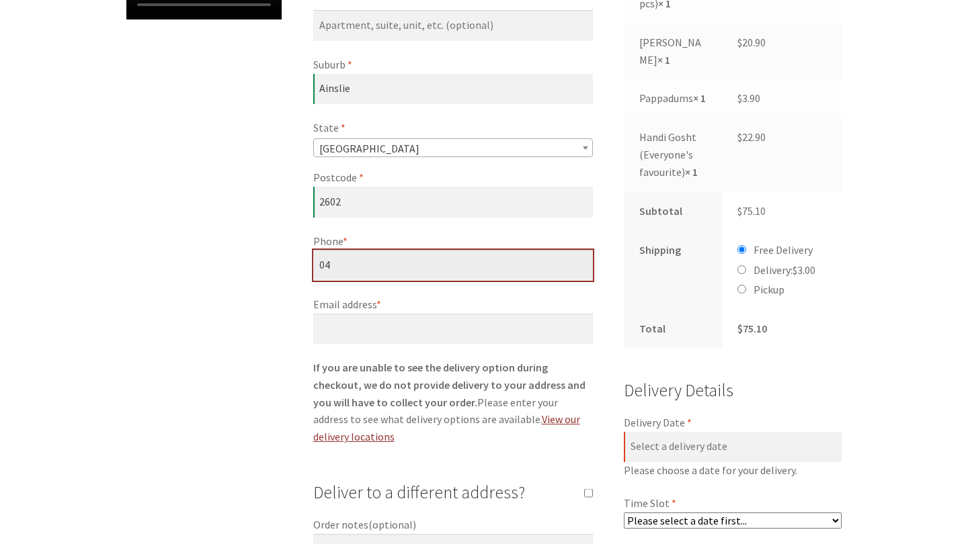
scroll to position [645, 0]
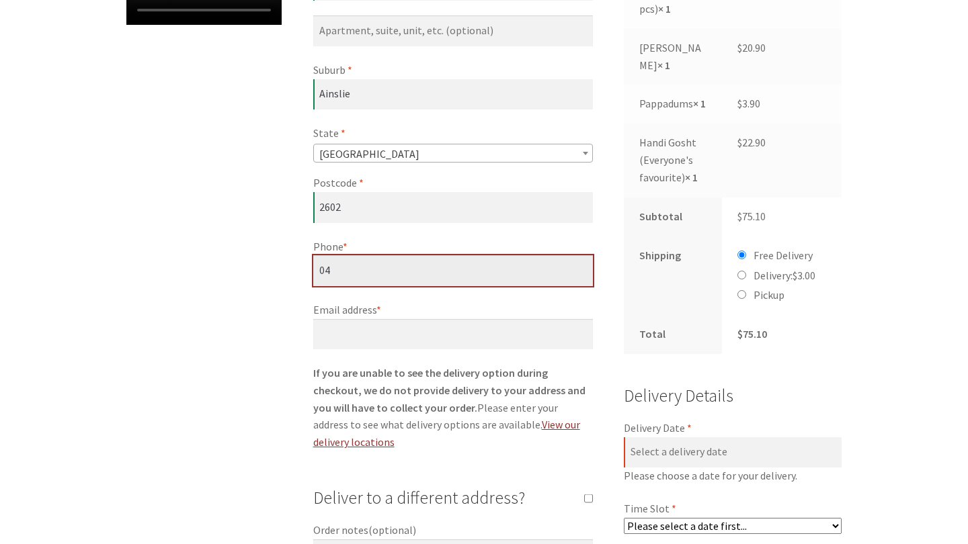
type input "0"
type input "0475788549"
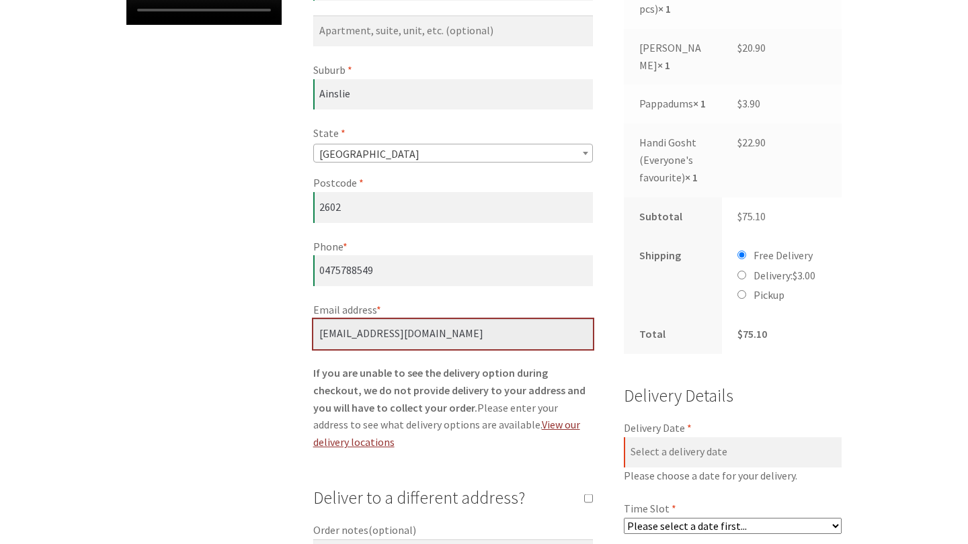
type input "[EMAIL_ADDRESS][DOMAIN_NAME]"
click at [223, 365] on div "Checkout Have a coupon? Click here to enter your code Coupon: Apply coupon Bill…" at bounding box center [484, 400] width 772 height 1556
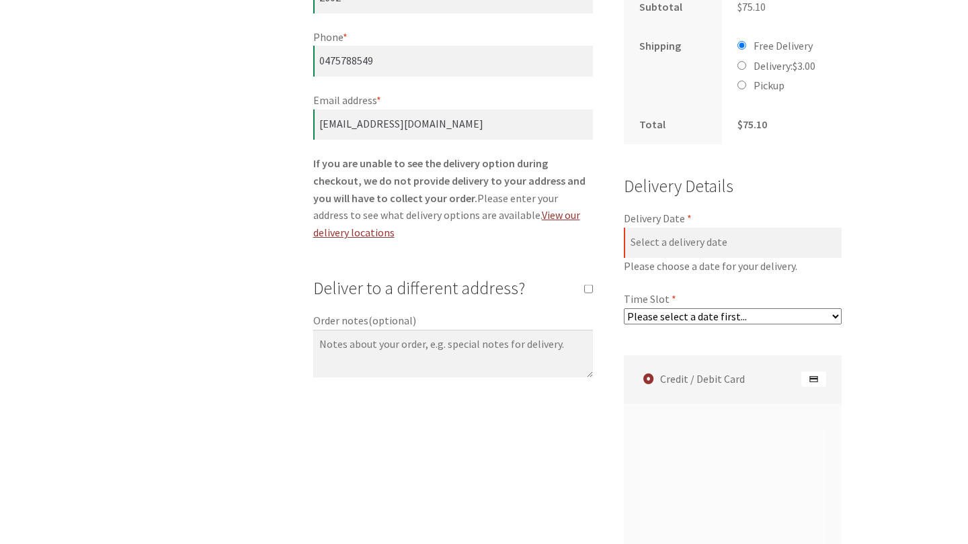
scroll to position [857, 0]
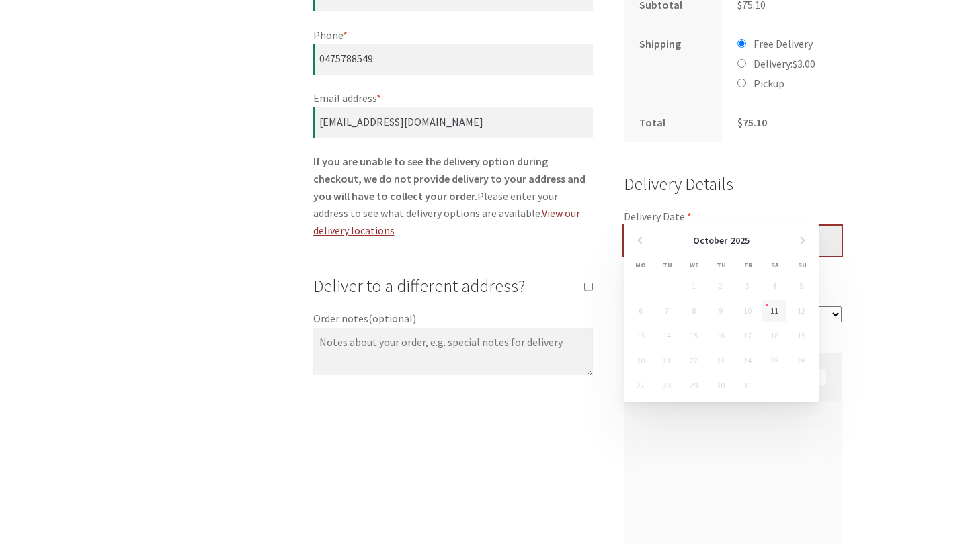
click at [667, 226] on input "Delivery Date *" at bounding box center [733, 241] width 218 height 31
click at [770, 311] on link "11" at bounding box center [774, 311] width 25 height 23
type input "[DATE]"
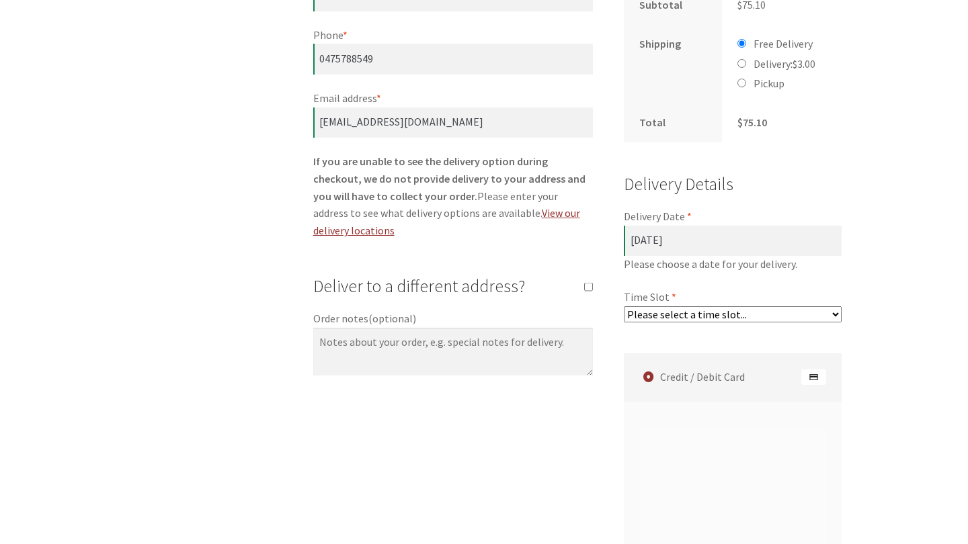
select select "60c2ef62db861/6|0.00"
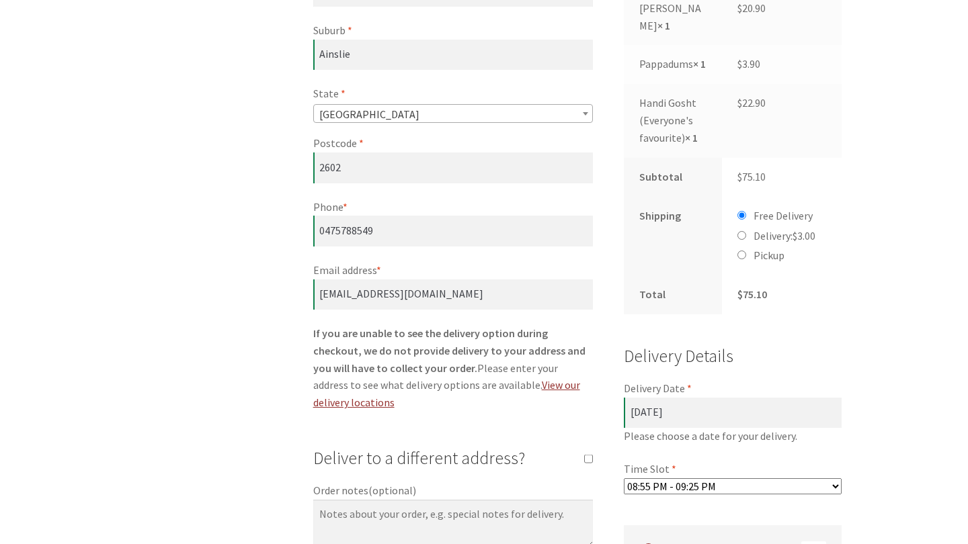
scroll to position [688, 0]
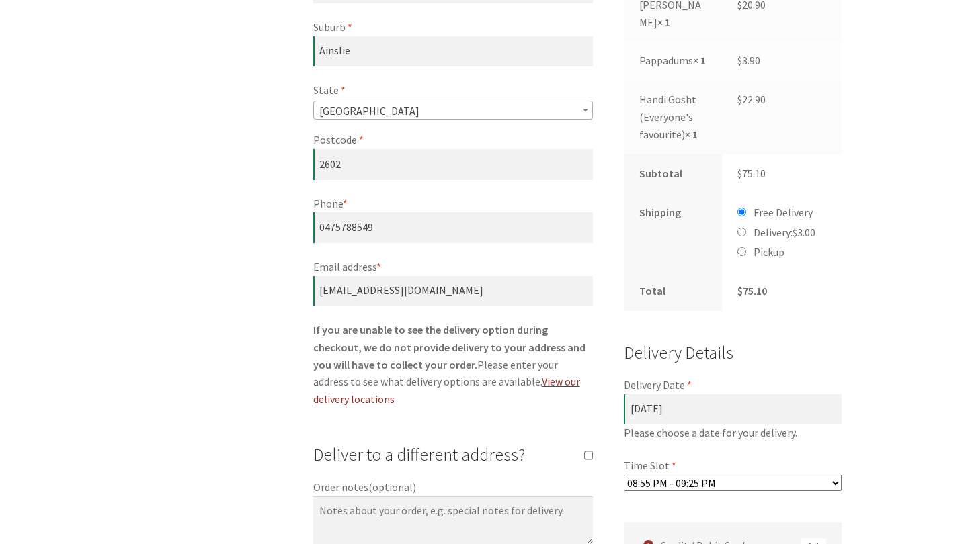
click at [740, 247] on input "Pickup" at bounding box center [741, 251] width 9 height 9
radio input "true"
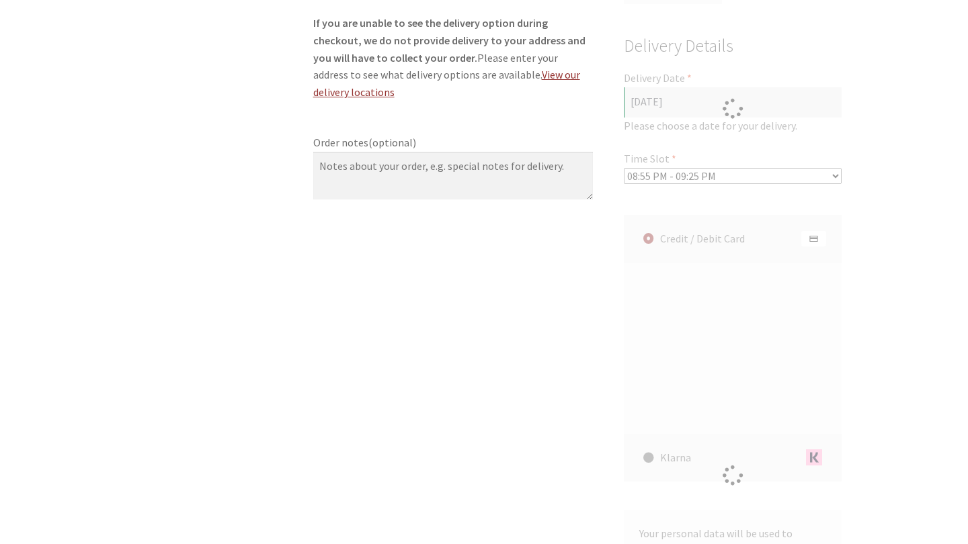
scroll to position [639, 0]
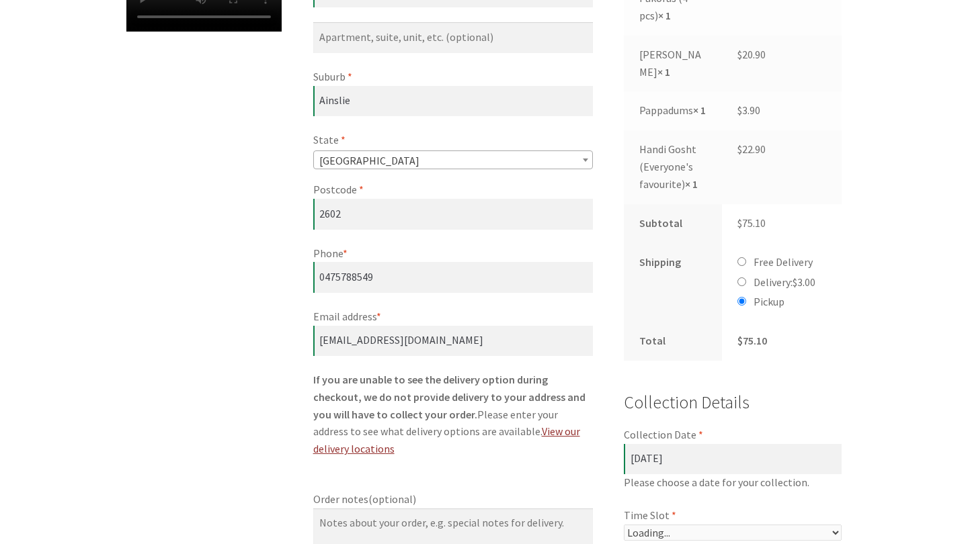
select select "60c2ef62db861/6|0.00"
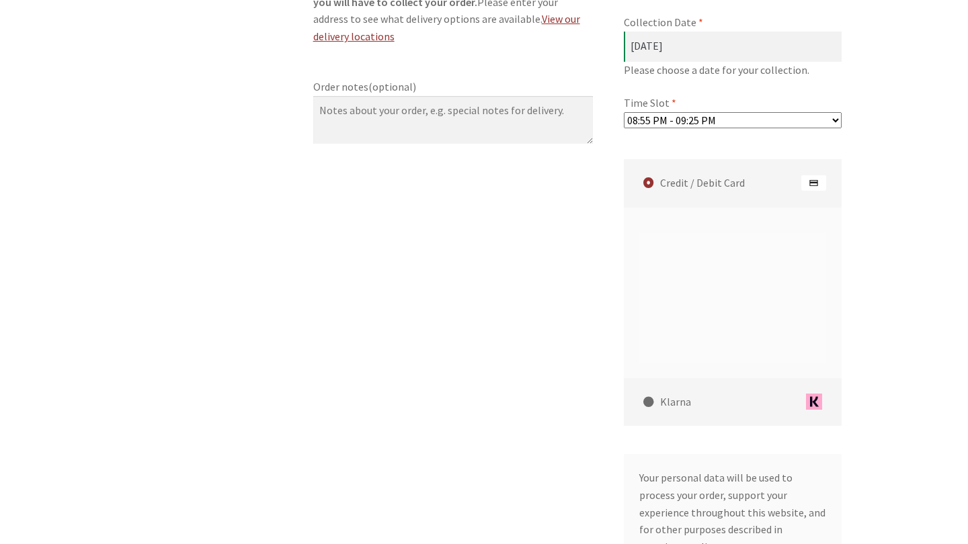
scroll to position [1039, 0]
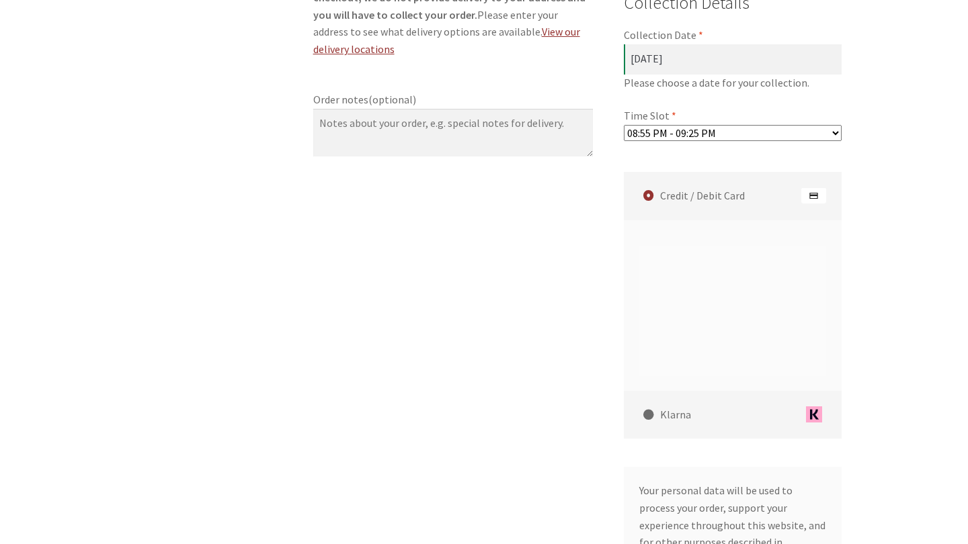
click at [622, 350] on form "Billing details First name * Zoe Last name * Malone Company name (optional) Cou…" at bounding box center [577, 19] width 528 height 1348
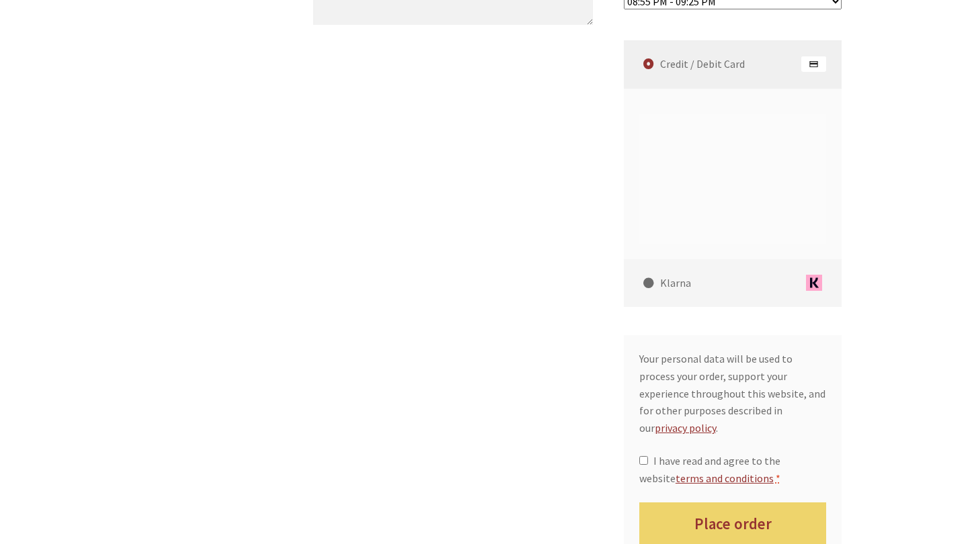
scroll to position [1171, 0]
click at [644, 456] on input "I have read and agree to the website terms and conditions *" at bounding box center [643, 460] width 9 height 9
checkbox input "true"
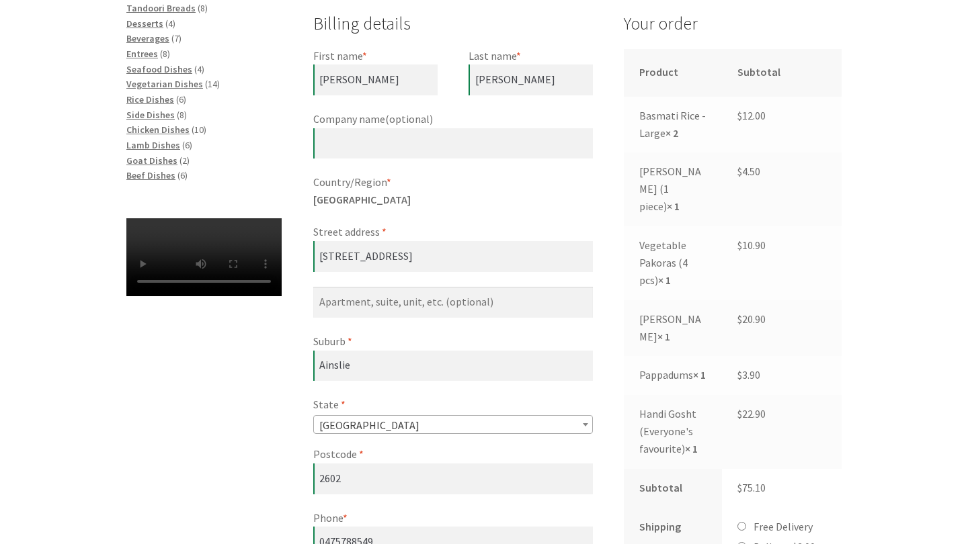
scroll to position [381, 0]
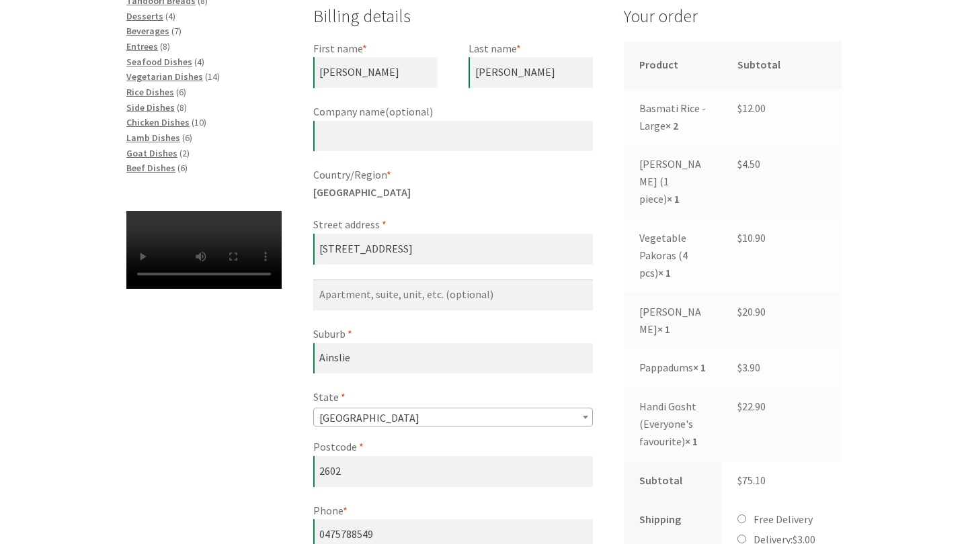
click at [667, 118] on td "Basmati Rice - Large × 2" at bounding box center [673, 117] width 98 height 56
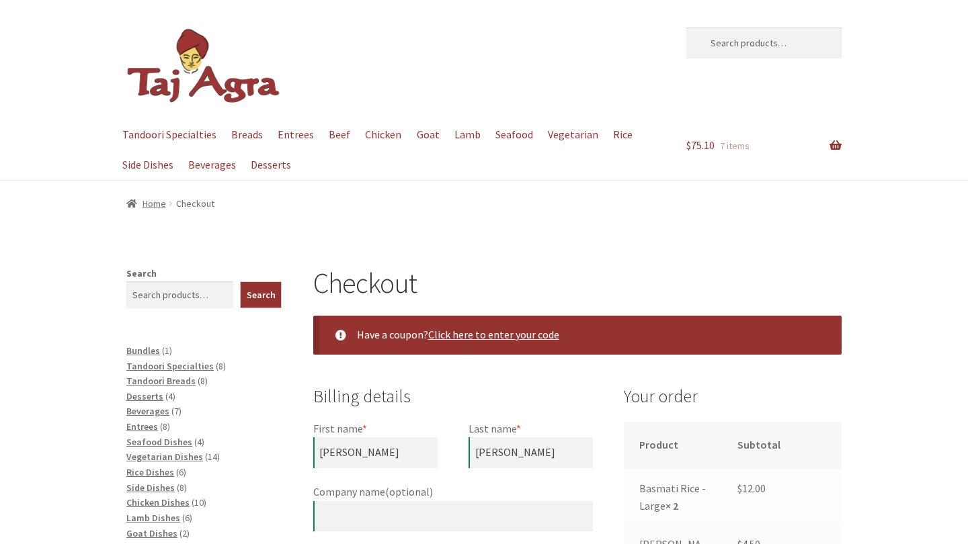
scroll to position [0, 0]
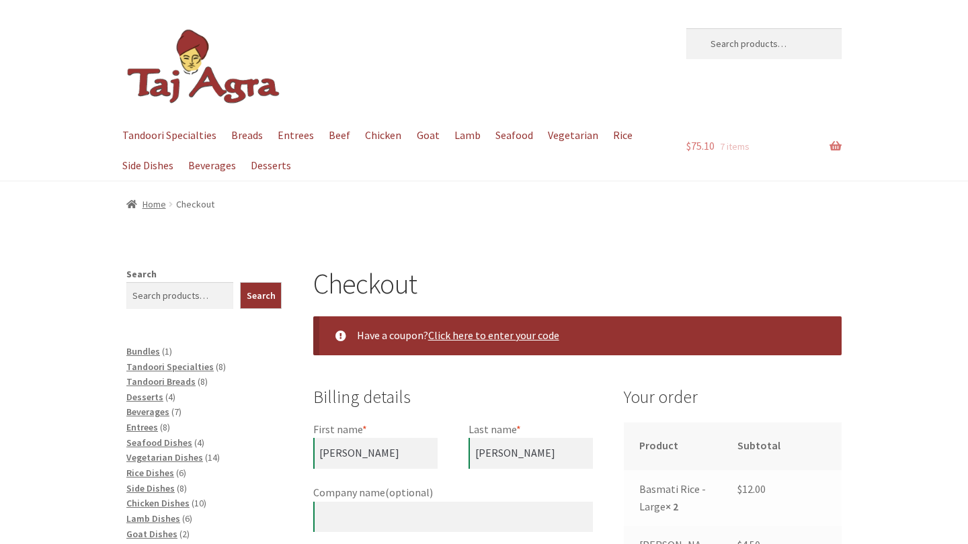
click at [718, 147] on link "$ 75.10 7 items" at bounding box center [763, 146] width 155 height 52
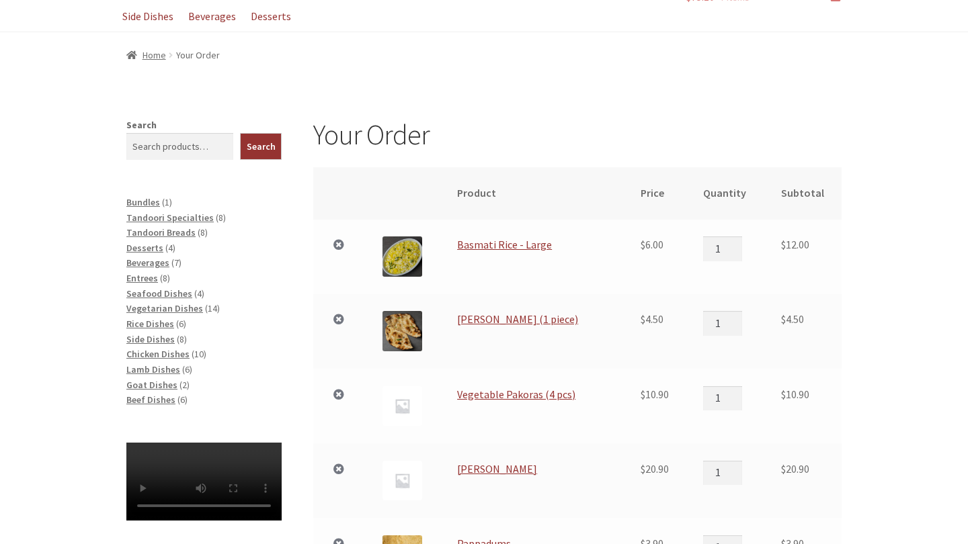
click at [686, 303] on td "$ 4.50" at bounding box center [654, 331] width 63 height 75
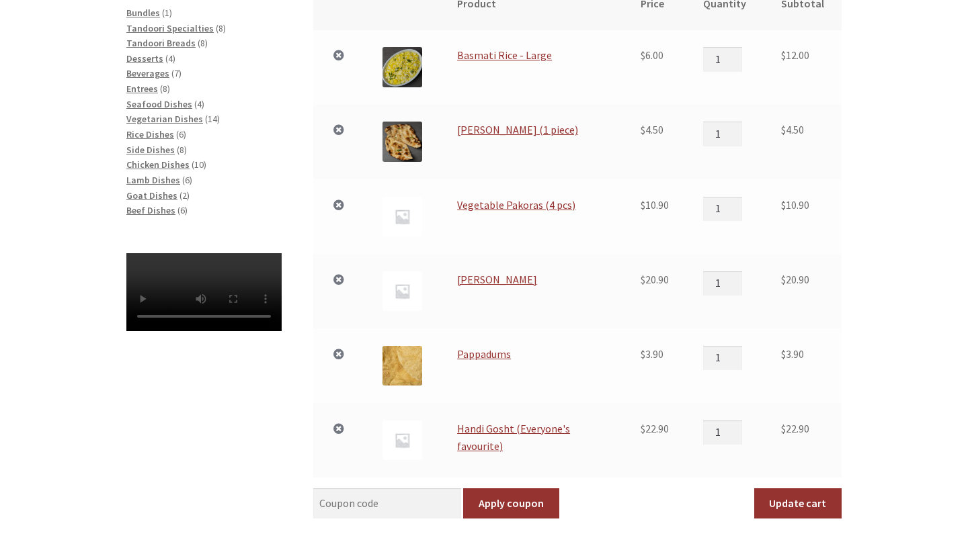
scroll to position [373, 0]
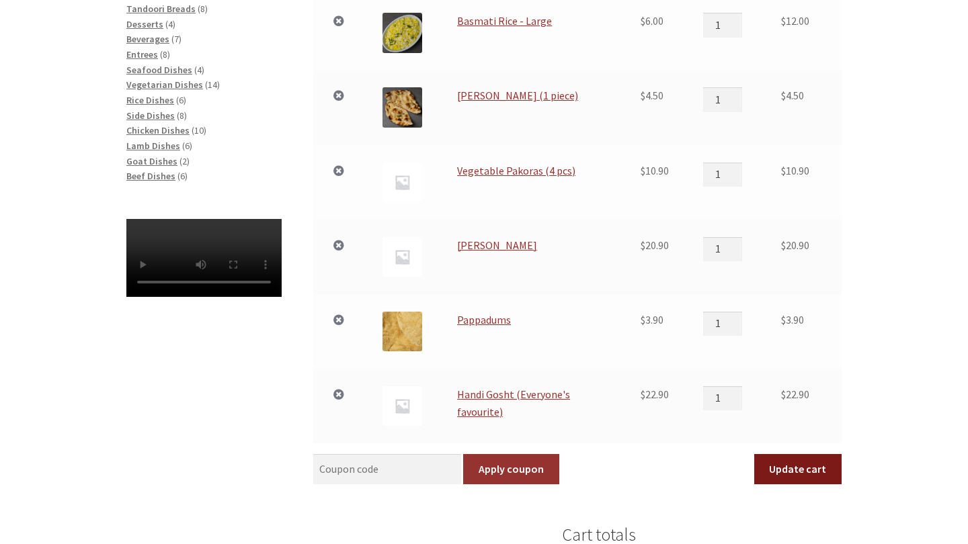
click at [809, 475] on button "Update cart" at bounding box center [797, 469] width 87 height 31
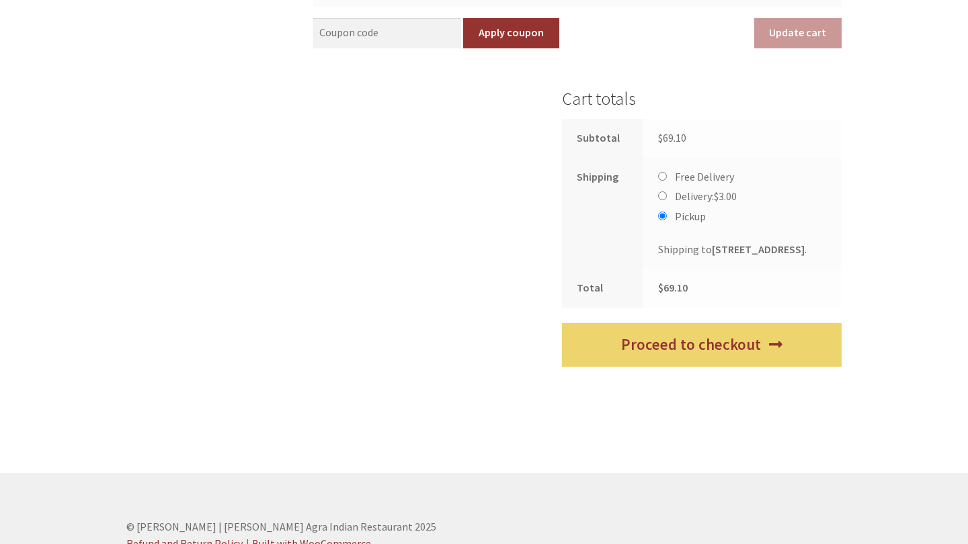
scroll to position [878, 0]
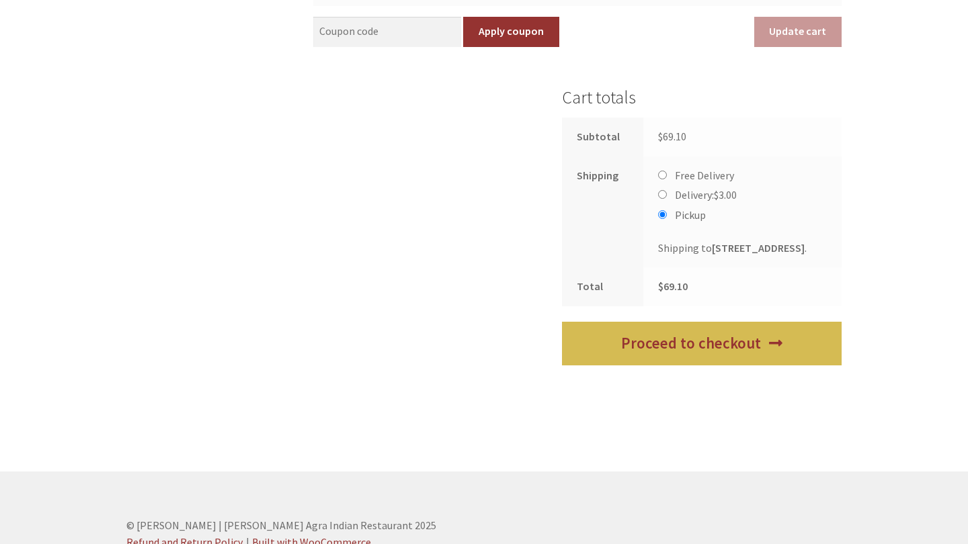
click at [752, 364] on link "Proceed to checkout" at bounding box center [702, 344] width 280 height 44
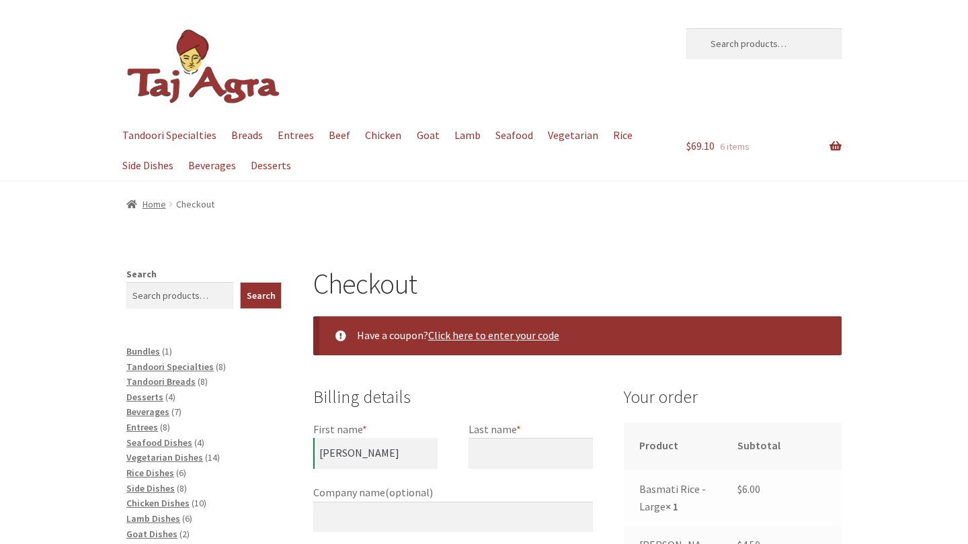
select select "ACT"
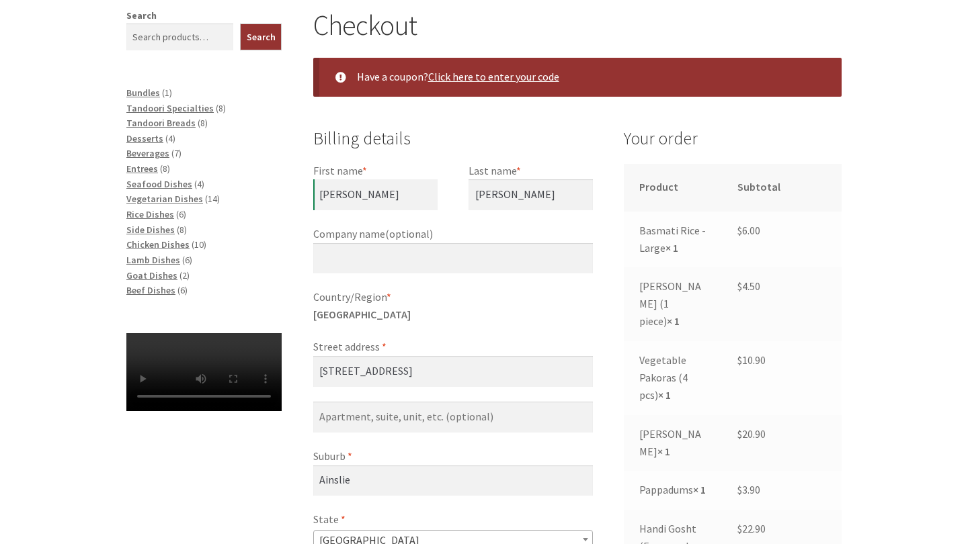
type input "[PERSON_NAME]"
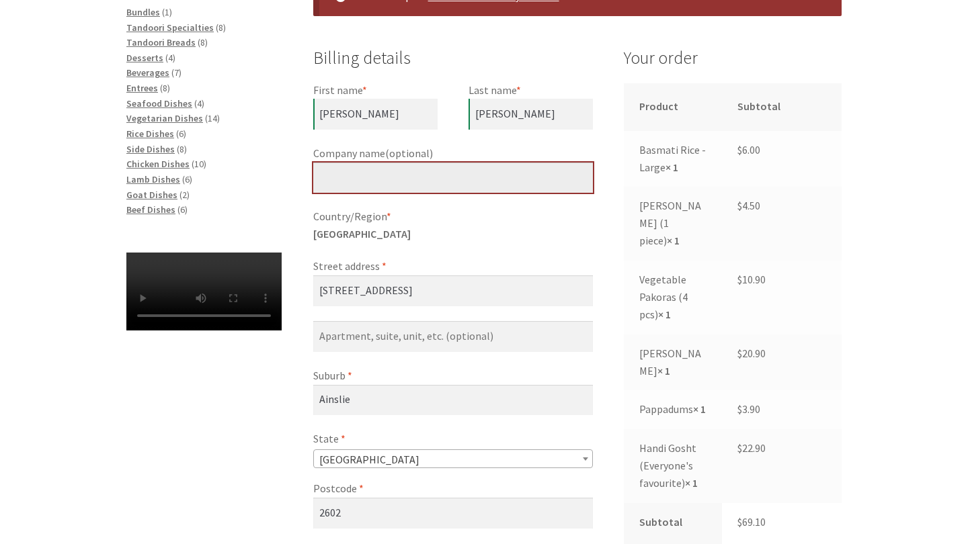
scroll to position [322, 0]
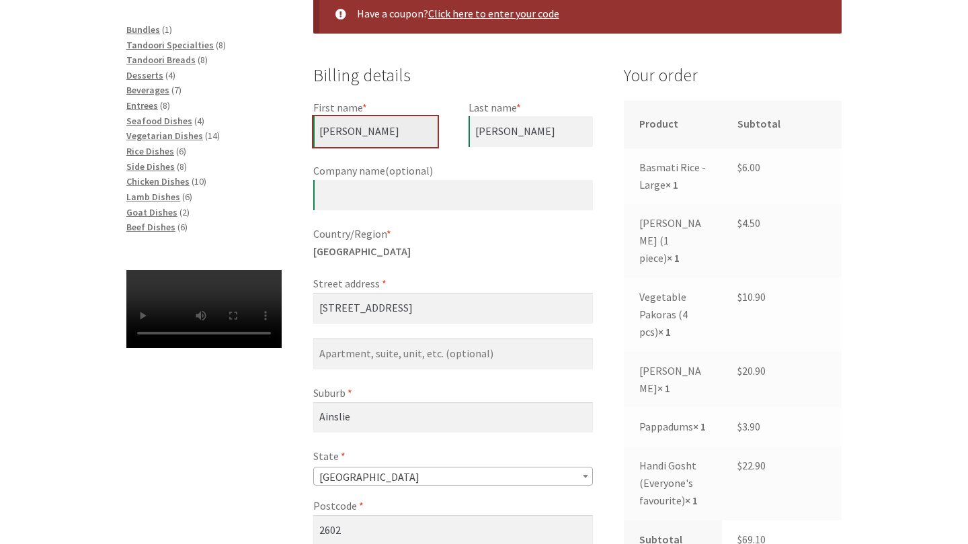
click at [347, 128] on input "[PERSON_NAME]" at bounding box center [375, 131] width 124 height 31
drag, startPoint x: 347, startPoint y: 128, endPoint x: 275, endPoint y: 128, distance: 71.9
click at [333, 129] on input "[PERSON_NAME]" at bounding box center [375, 131] width 124 height 31
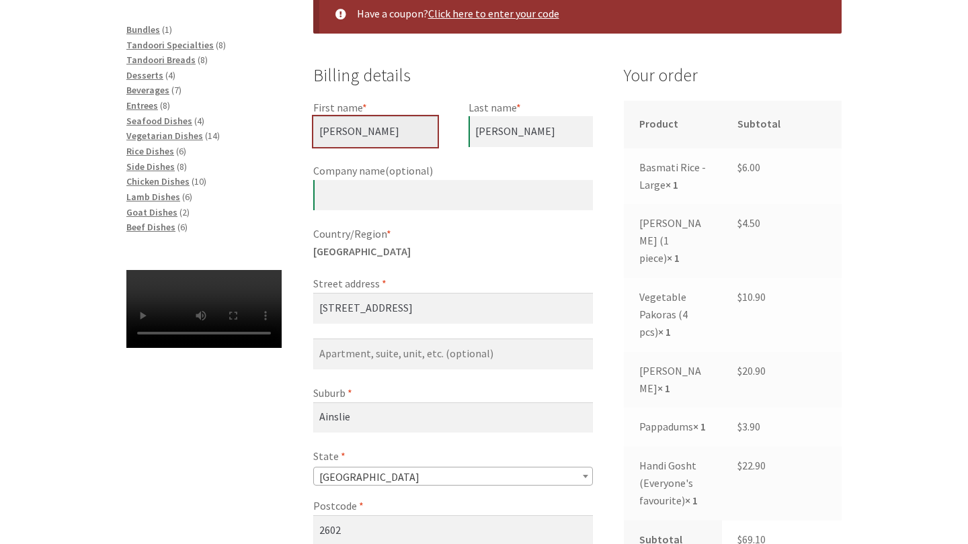
type input "[PERSON_NAME]"
click at [499, 130] on input "[PERSON_NAME]" at bounding box center [531, 131] width 124 height 31
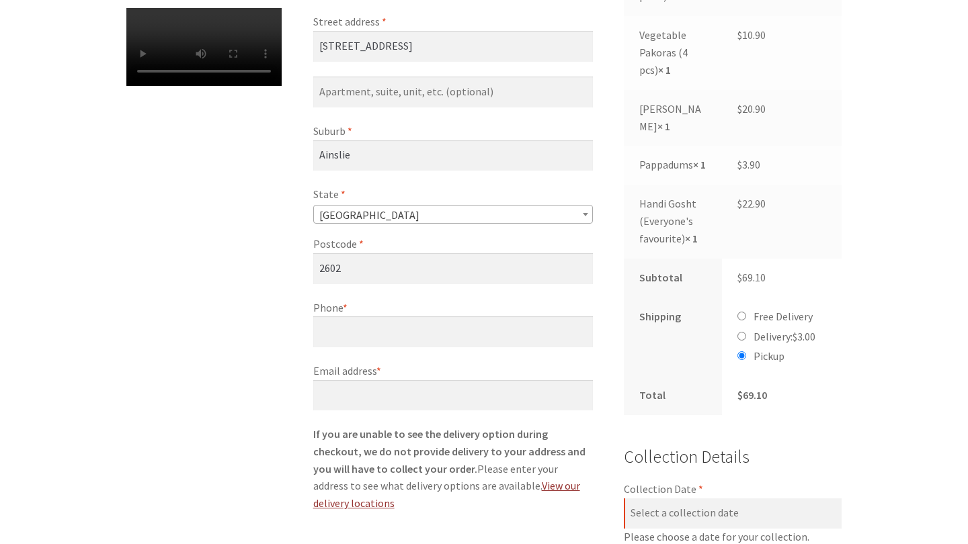
scroll to position [585, 0]
type input "Buoro"
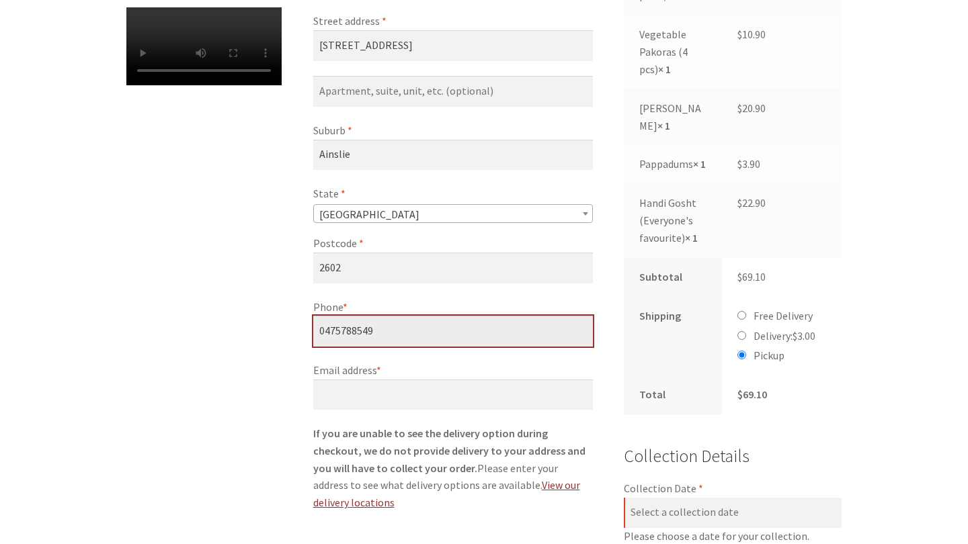
type input "0475788549"
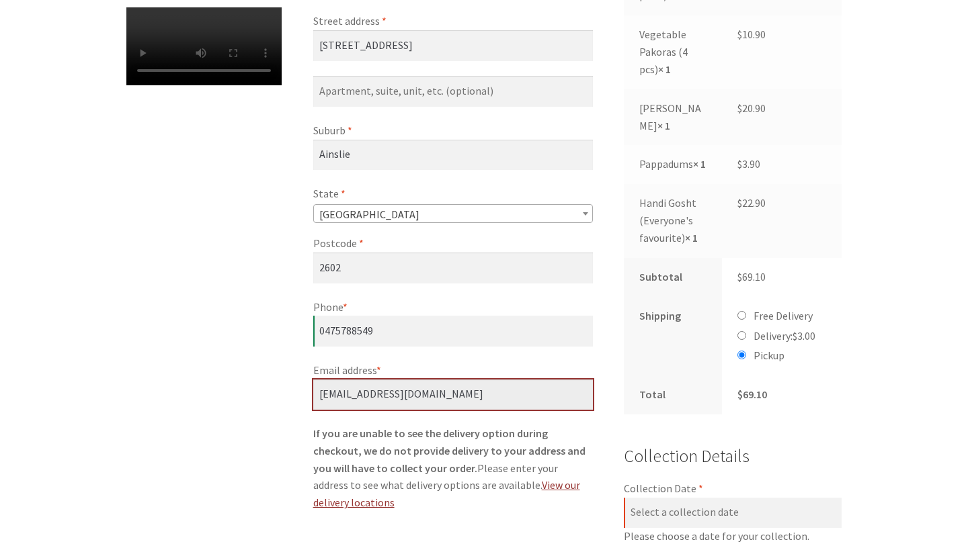
type input "[EMAIL_ADDRESS][DOMAIN_NAME]"
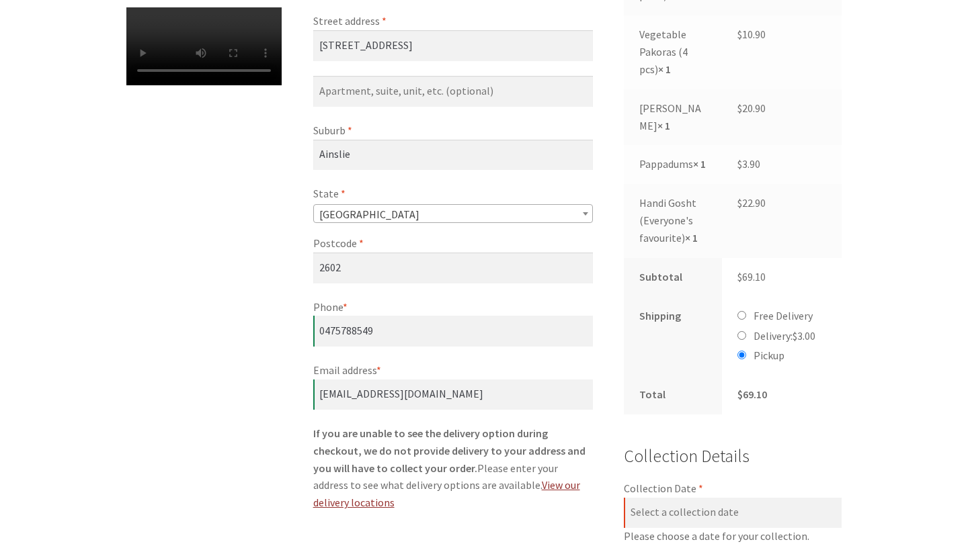
click at [197, 416] on div "Checkout Have a coupon? Click here to enter your code Coupon: Apply coupon Bill…" at bounding box center [484, 460] width 772 height 1556
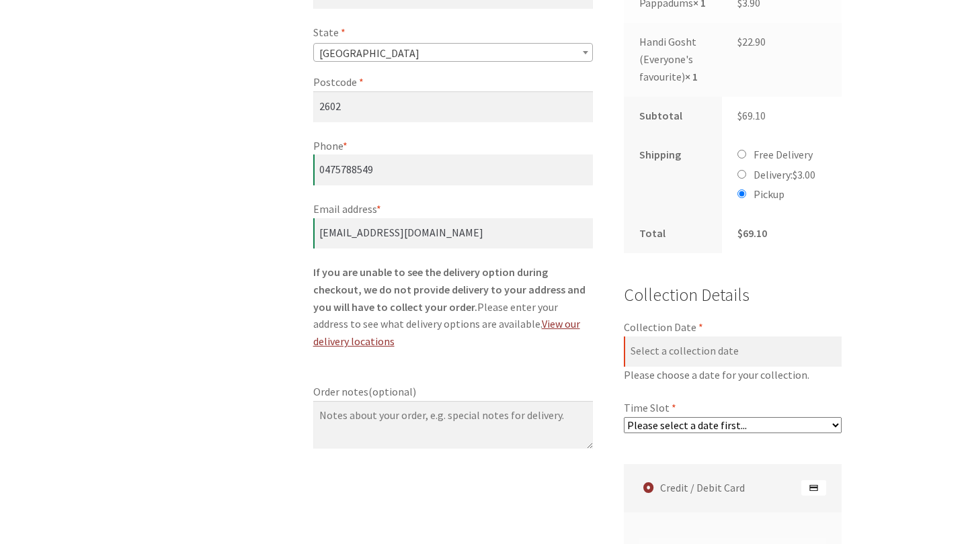
scroll to position [747, 0]
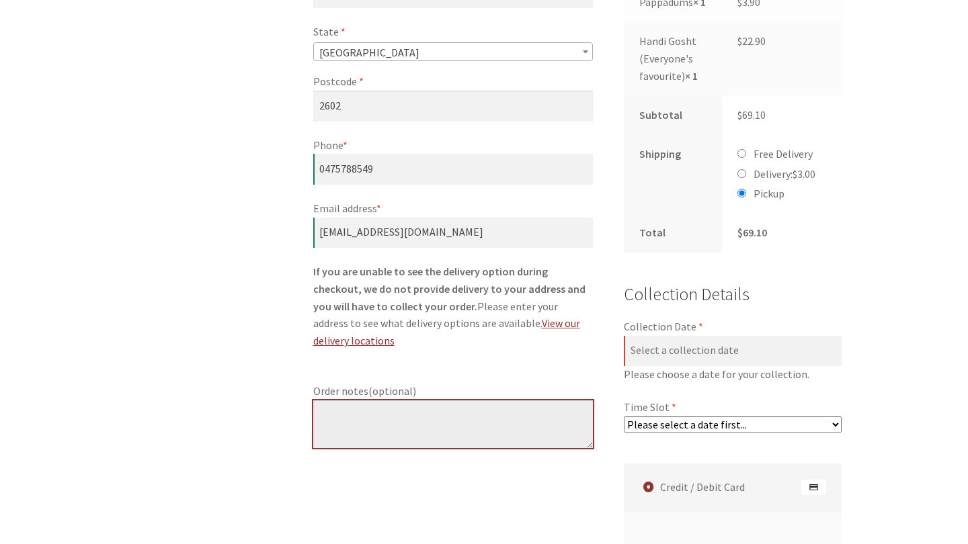
click at [510, 401] on textarea "Order notes (optional)" at bounding box center [453, 425] width 280 height 48
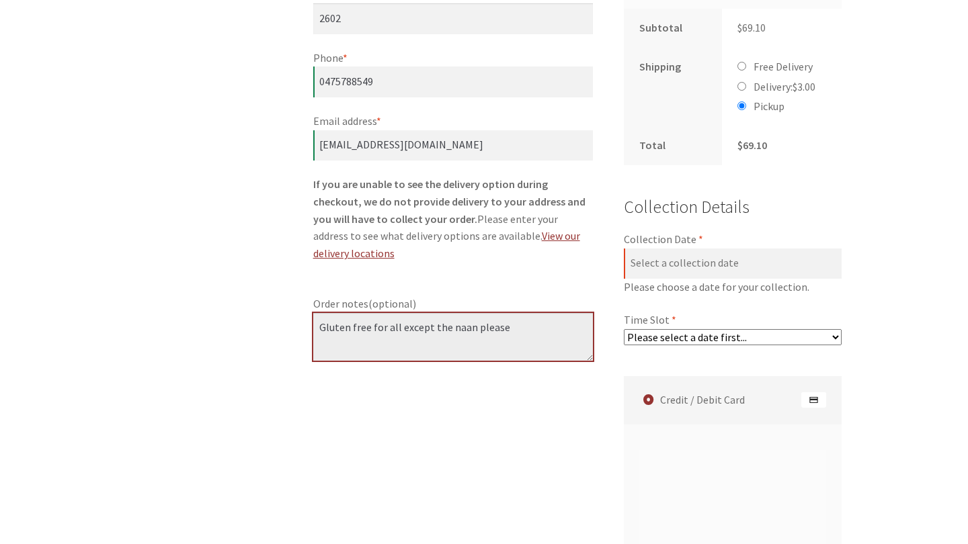
scroll to position [872, 0]
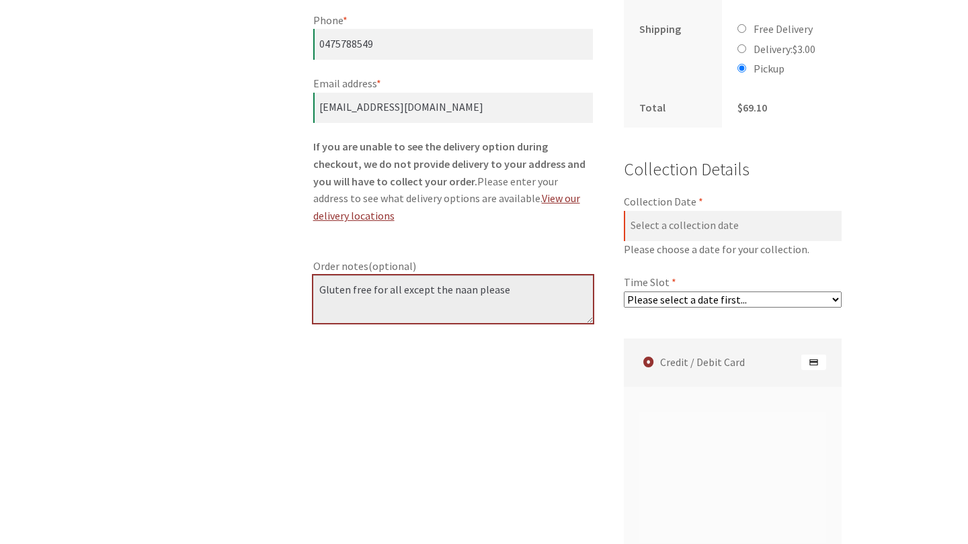
type textarea "Gluten free for all except the naan please"
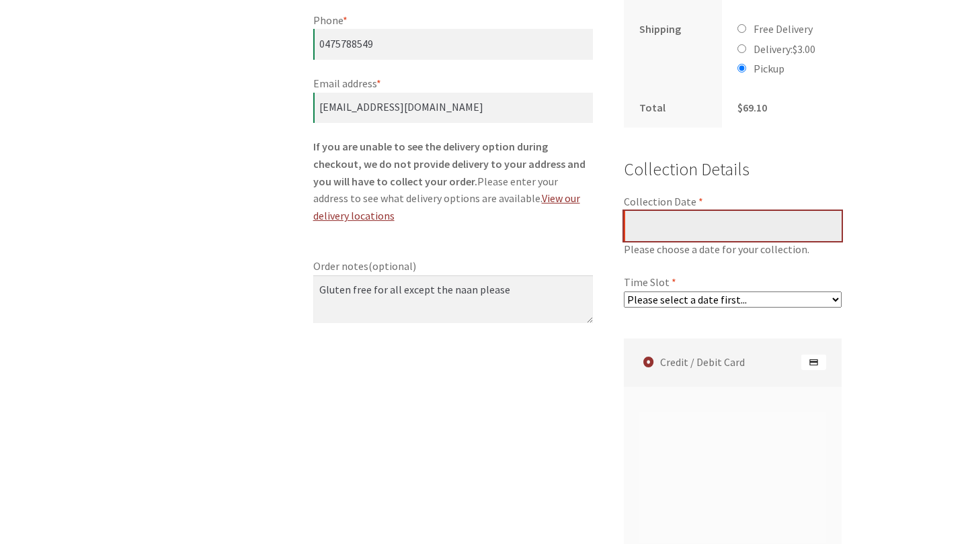
click at [718, 211] on input "Collection Date *" at bounding box center [733, 226] width 218 height 31
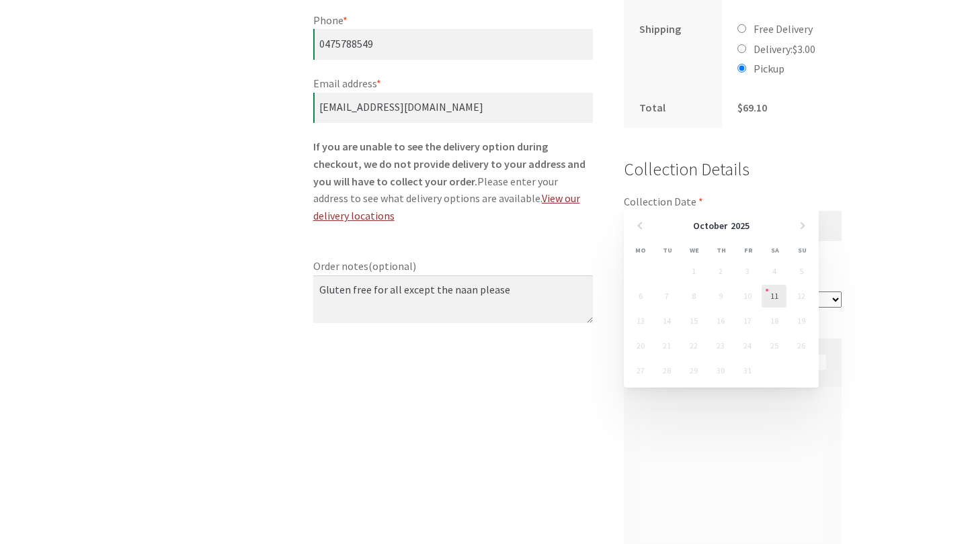
click at [772, 294] on link "11" at bounding box center [774, 296] width 25 height 23
type input "[DATE]"
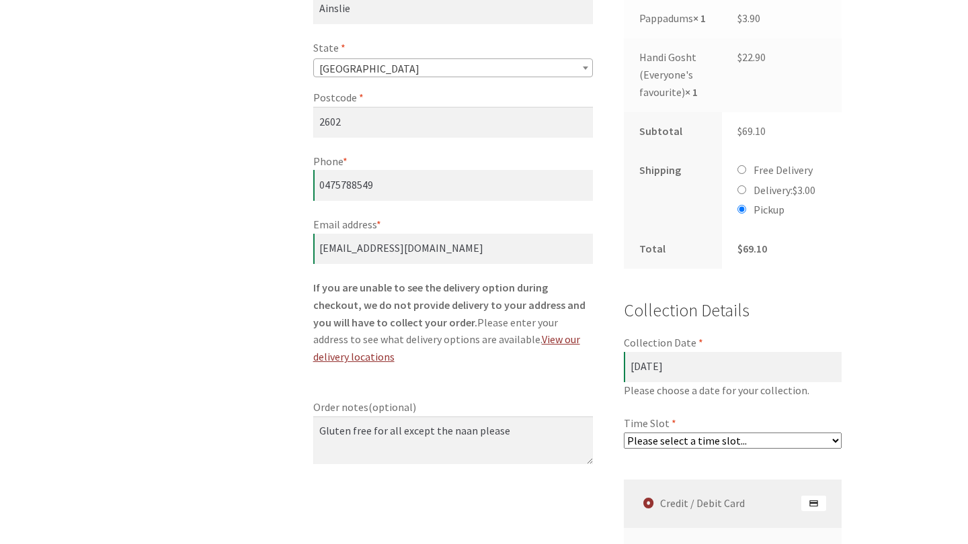
scroll to position [696, 0]
